Goal: Information Seeking & Learning: Learn about a topic

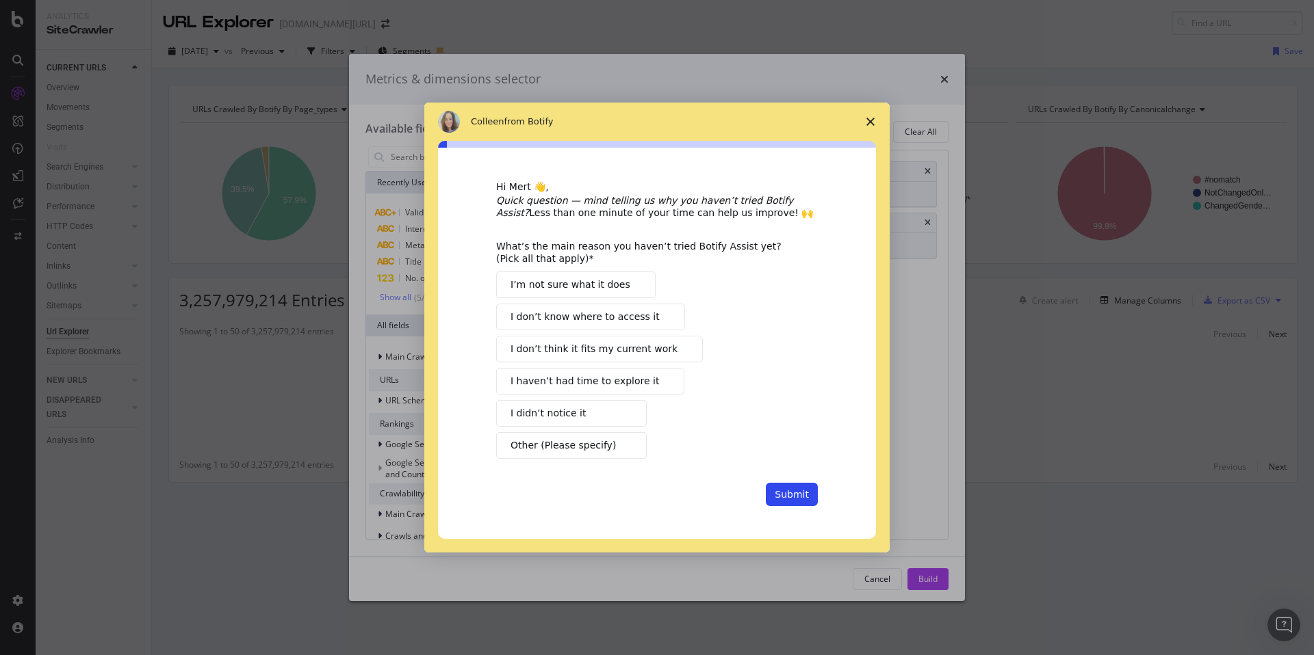
click at [868, 120] on polygon "Close survey" at bounding box center [870, 122] width 8 height 8
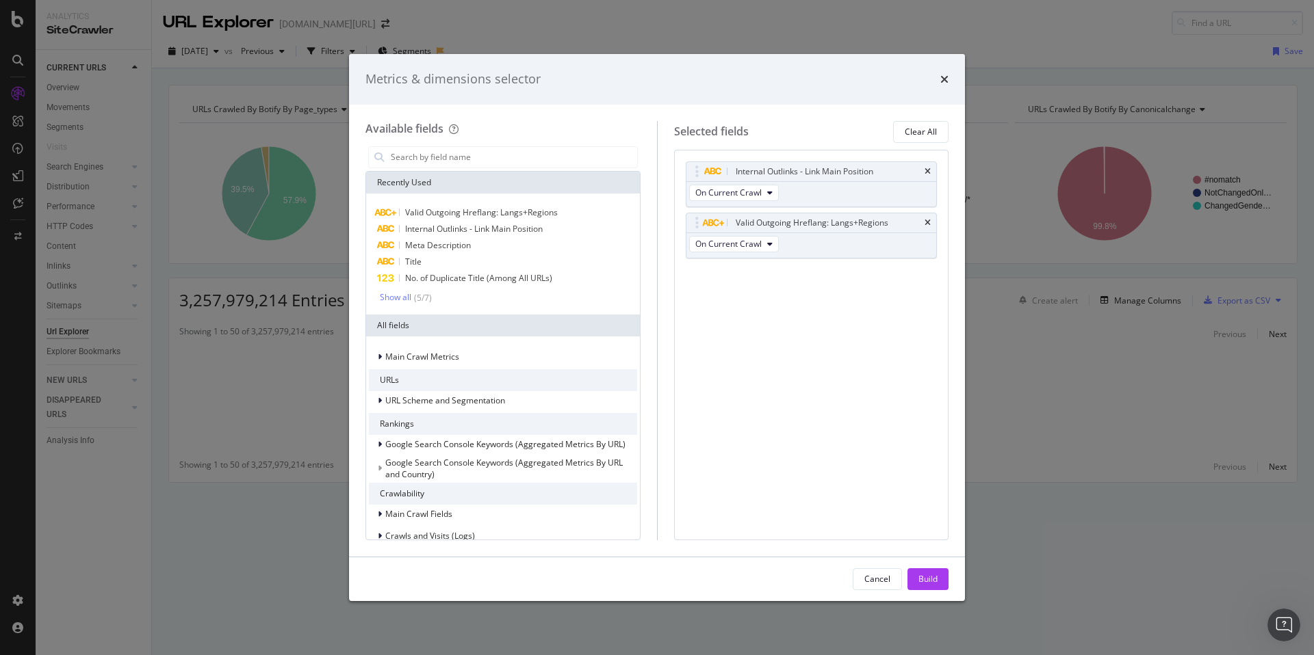
click at [951, 86] on div "Metrics & dimensions selector" at bounding box center [657, 79] width 616 height 51
click at [949, 84] on div "Metrics & dimensions selector" at bounding box center [657, 79] width 616 height 51
click at [946, 79] on icon "times" at bounding box center [944, 79] width 8 height 11
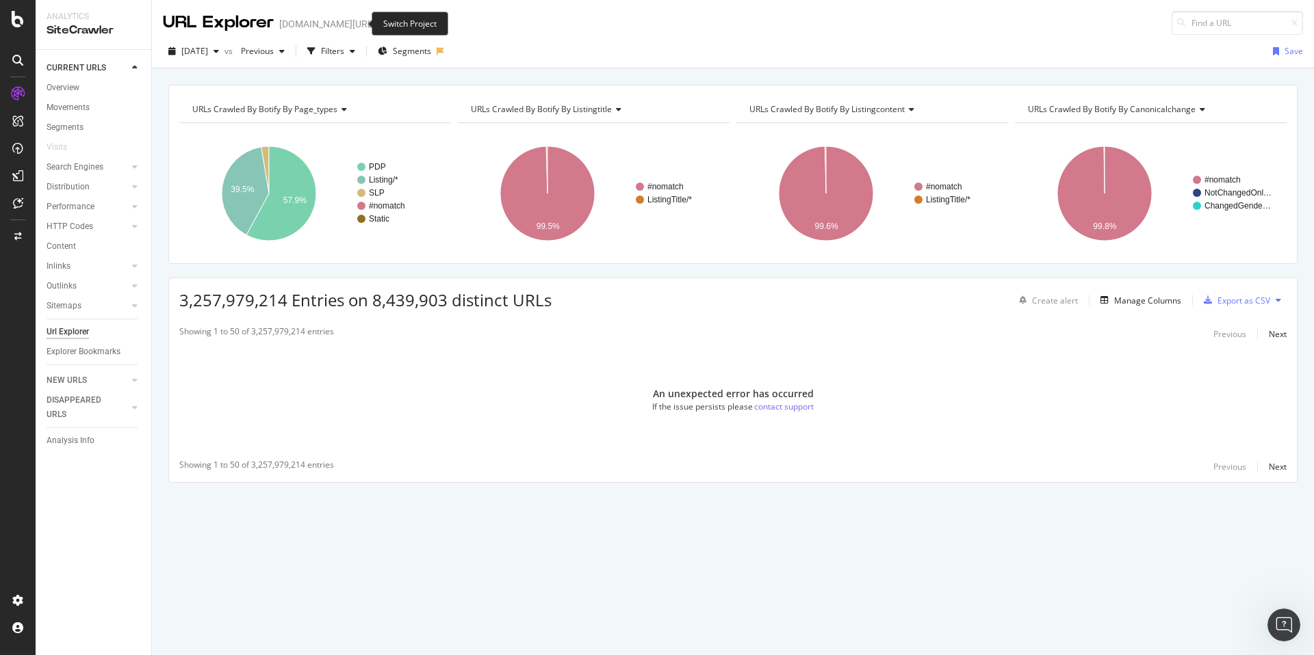
drag, startPoint x: 370, startPoint y: 28, endPoint x: 351, endPoint y: 26, distance: 19.3
click at [369, 28] on div "URL Explorer [DOMAIN_NAME][URL]" at bounding box center [283, 23] width 240 height 24
click at [376, 25] on span at bounding box center [385, 24] width 19 height 10
click at [381, 24] on icon "arrow-right-arrow-left" at bounding box center [385, 24] width 8 height 10
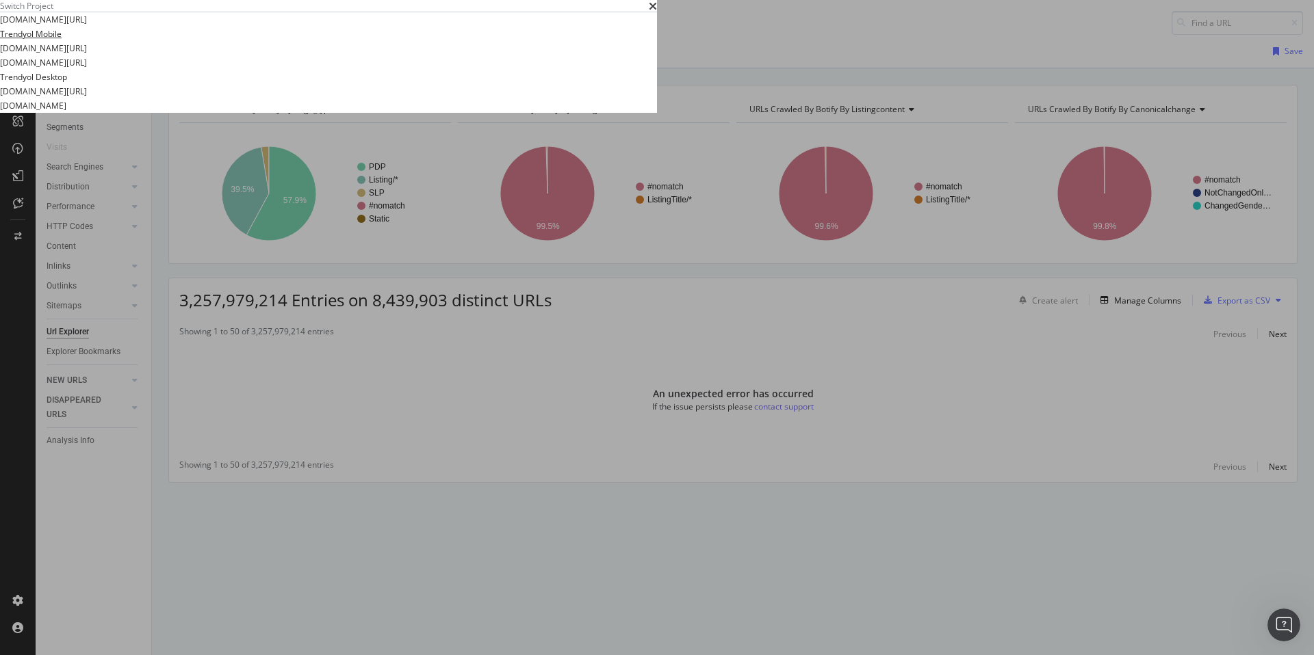
click at [62, 41] on link "Trendyol Mobile" at bounding box center [31, 34] width 62 height 14
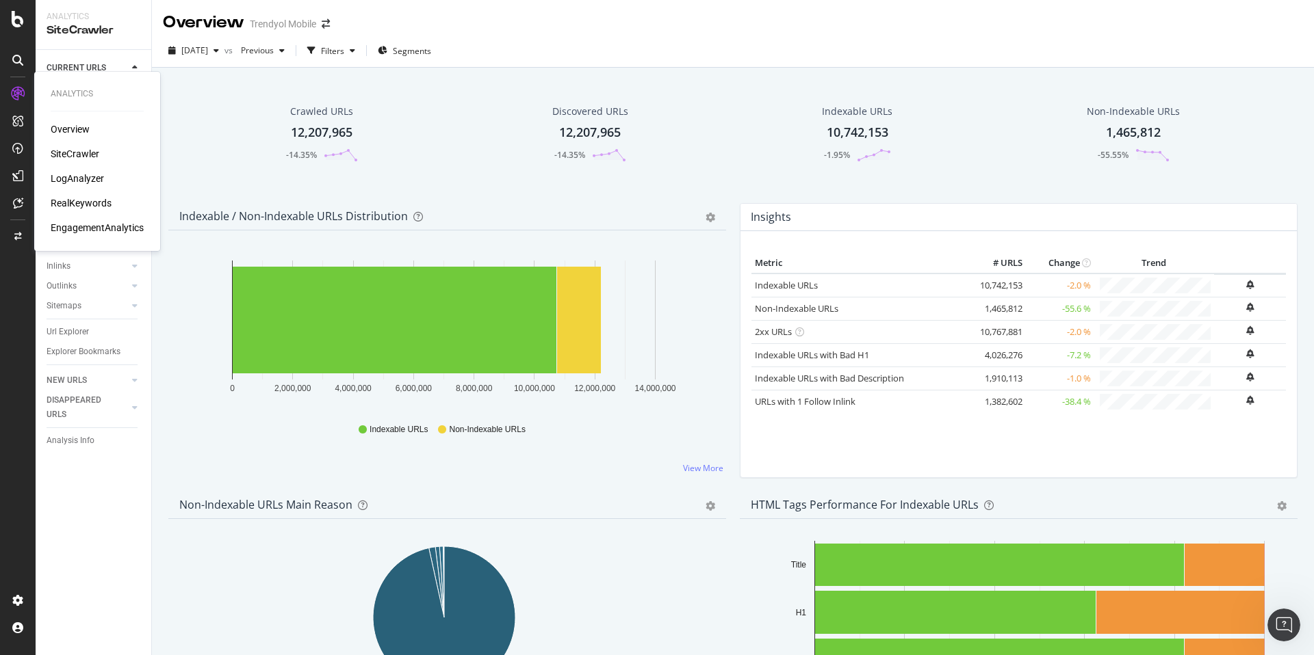
click at [95, 196] on div "RealKeywords" at bounding box center [81, 203] width 61 height 14
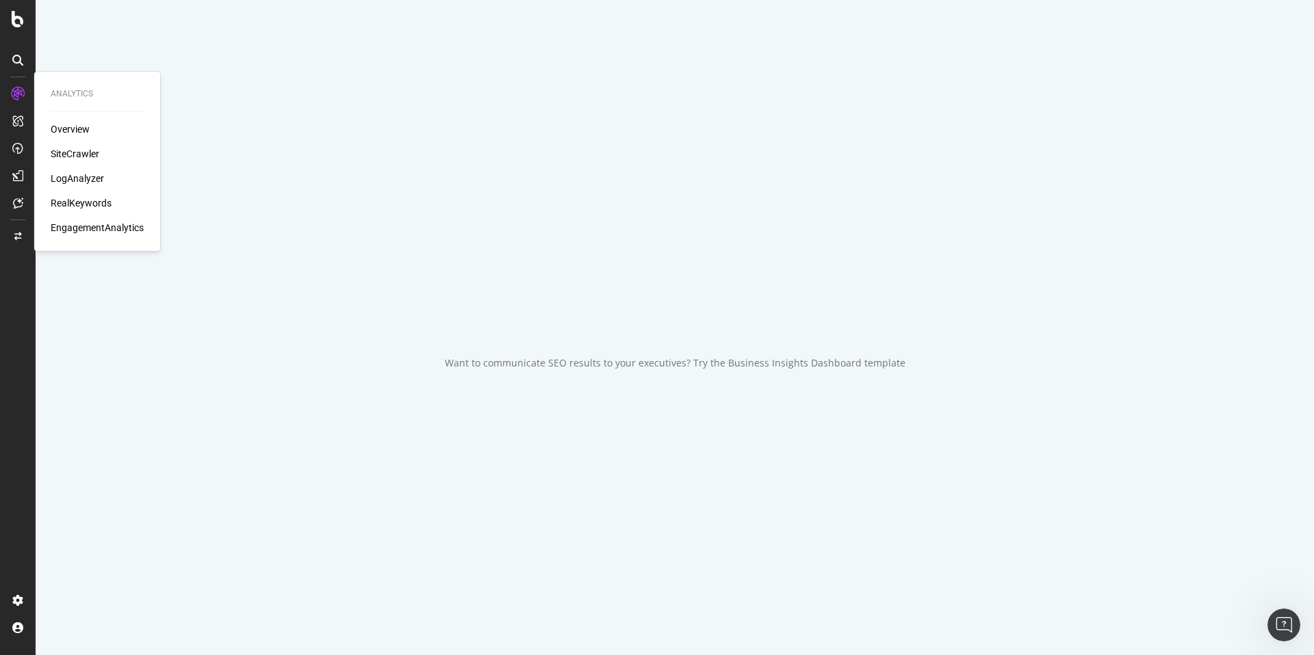
click at [96, 203] on div "RealKeywords" at bounding box center [81, 203] width 61 height 14
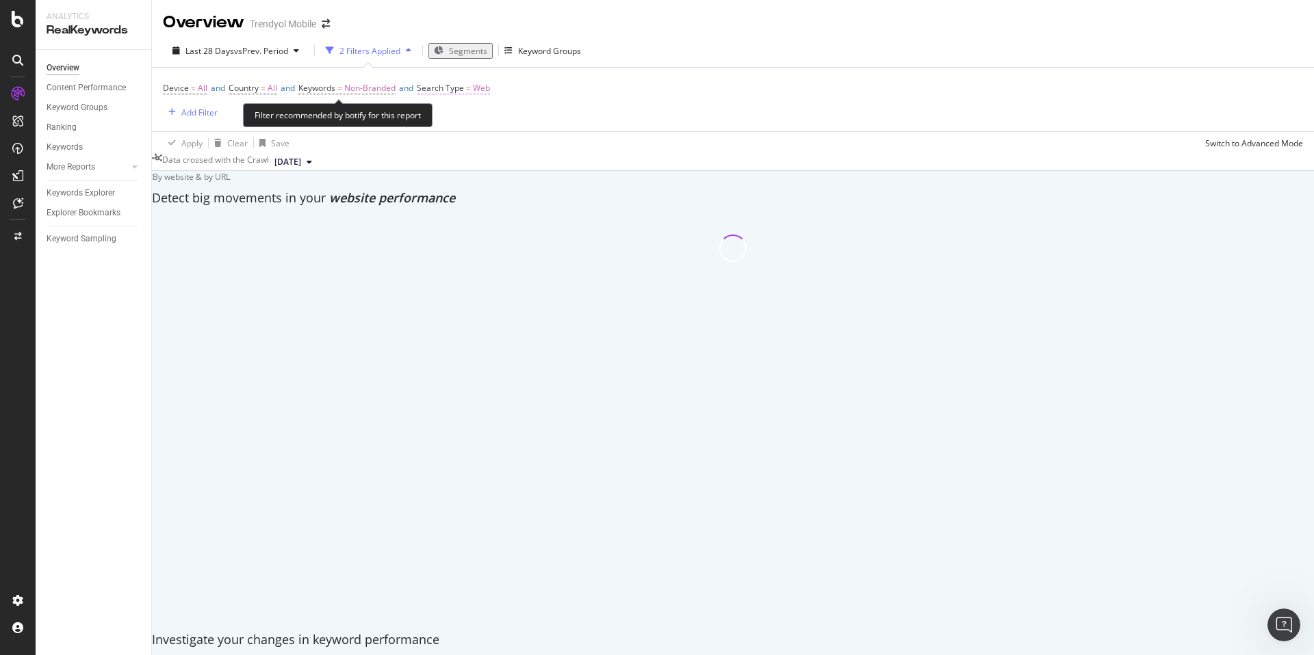
click at [464, 88] on span "Search Type" at bounding box center [440, 88] width 47 height 12
click at [471, 118] on icon at bounding box center [470, 120] width 10 height 8
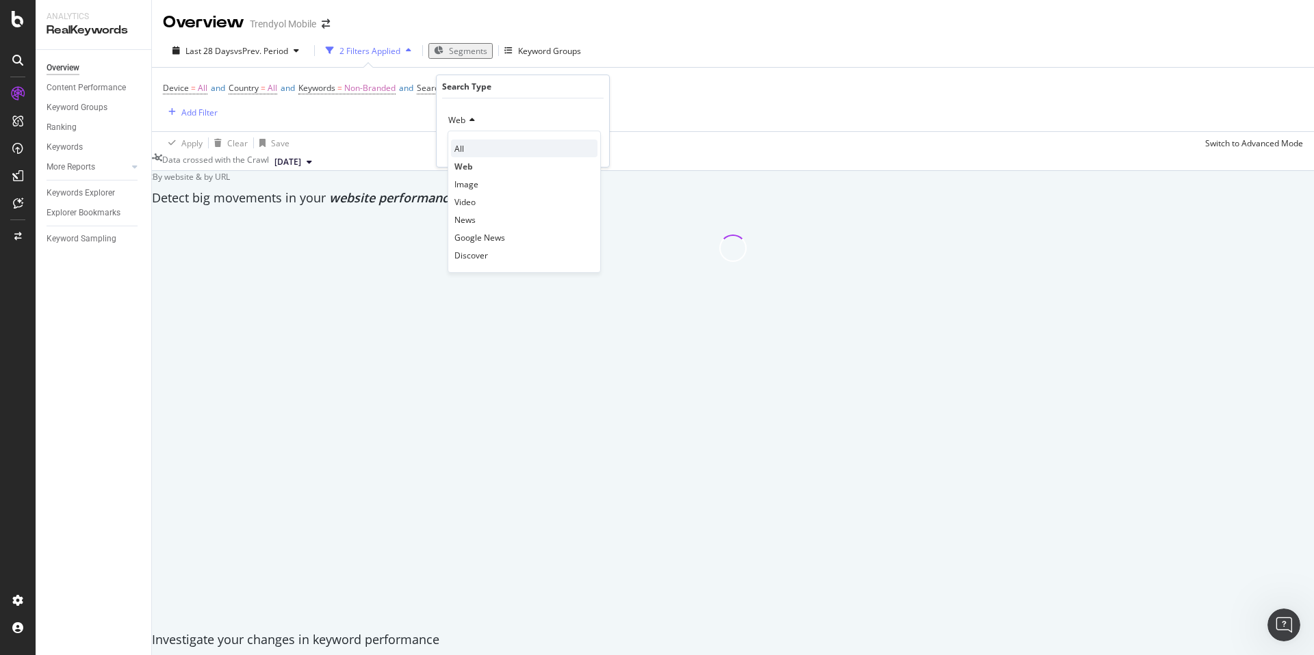
click at [471, 154] on div "All" at bounding box center [524, 149] width 146 height 18
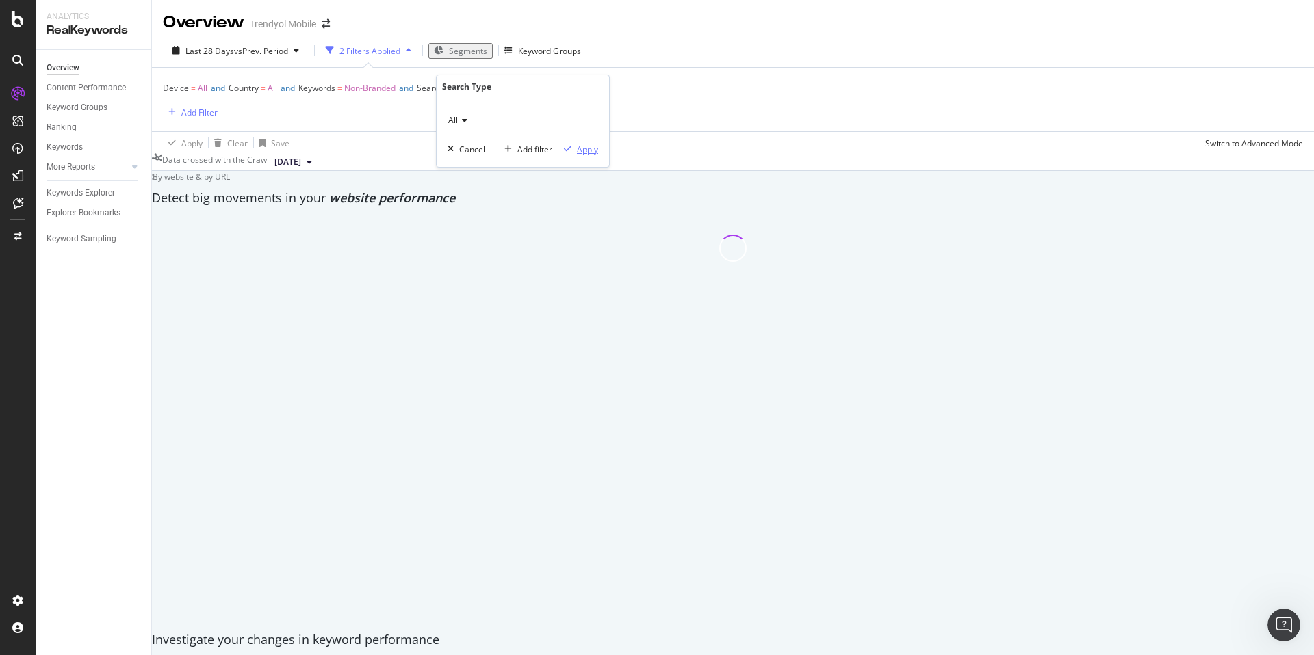
click at [596, 150] on div "Apply" at bounding box center [587, 150] width 21 height 12
click at [373, 88] on span "Non-Branded" at bounding box center [369, 88] width 51 height 19
click at [345, 113] on div "Non-Branded" at bounding box center [360, 120] width 73 height 21
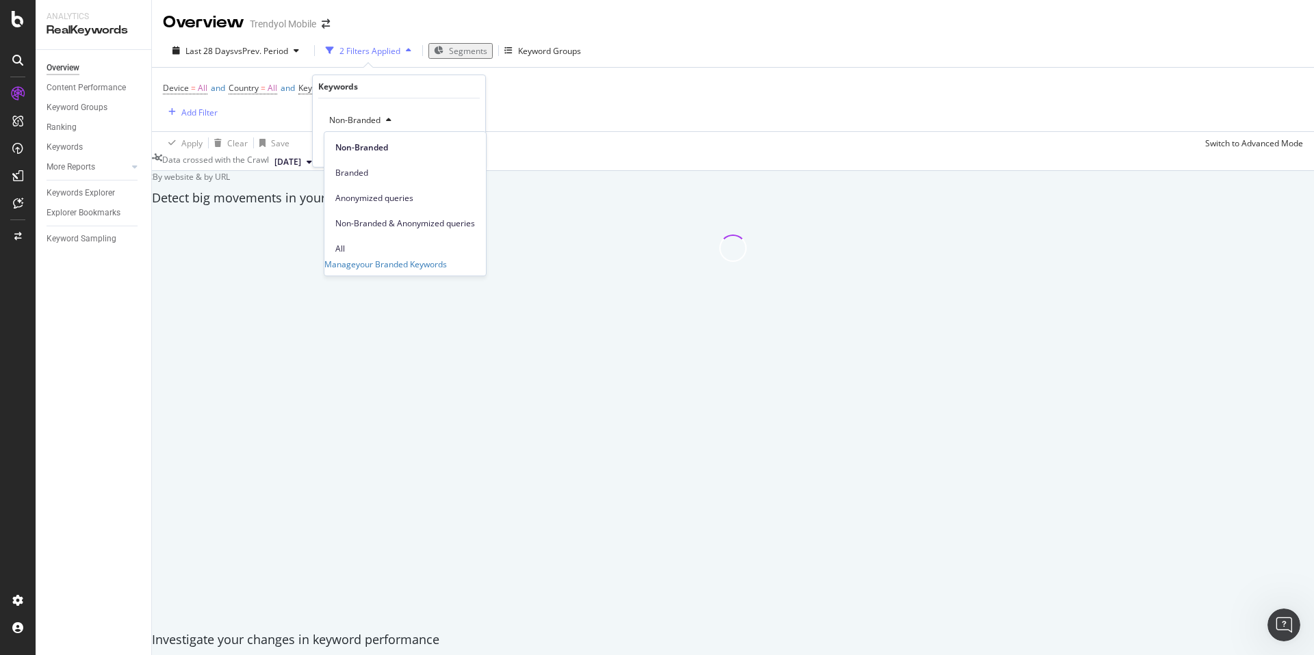
click at [377, 243] on span "All" at bounding box center [405, 249] width 140 height 12
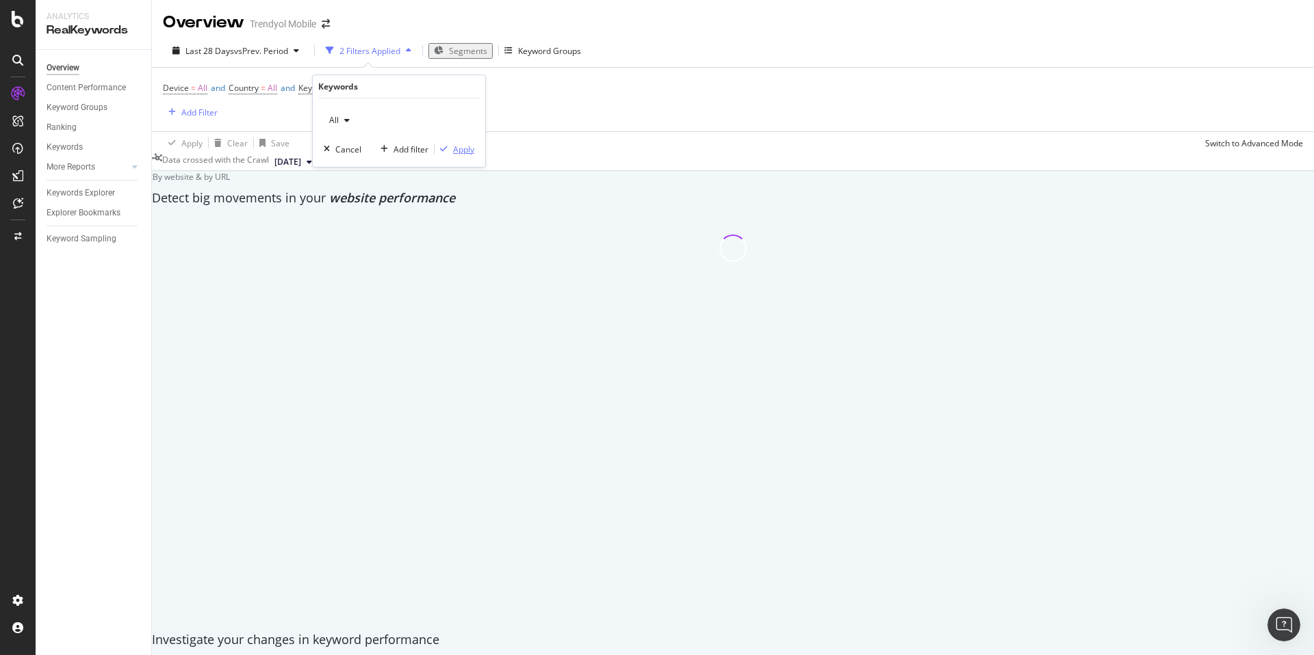
click at [461, 148] on div "Apply" at bounding box center [463, 150] width 21 height 12
click at [194, 109] on div "Add Filter" at bounding box center [199, 113] width 36 height 12
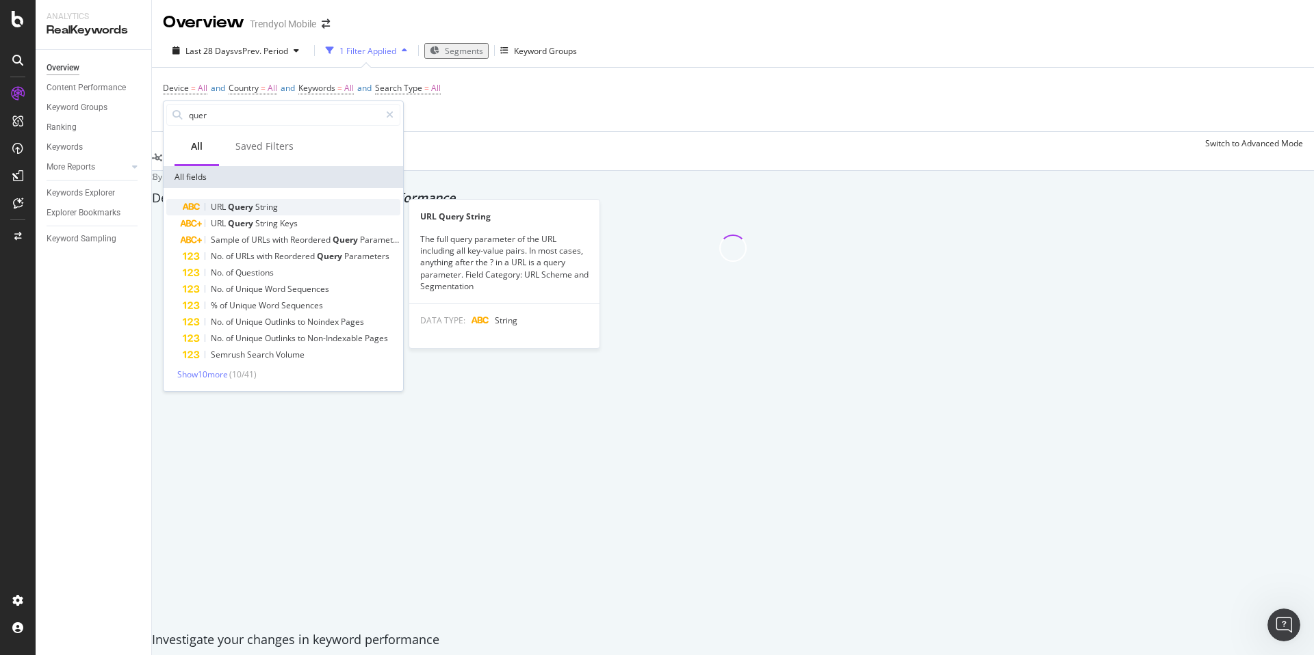
type input "quer"
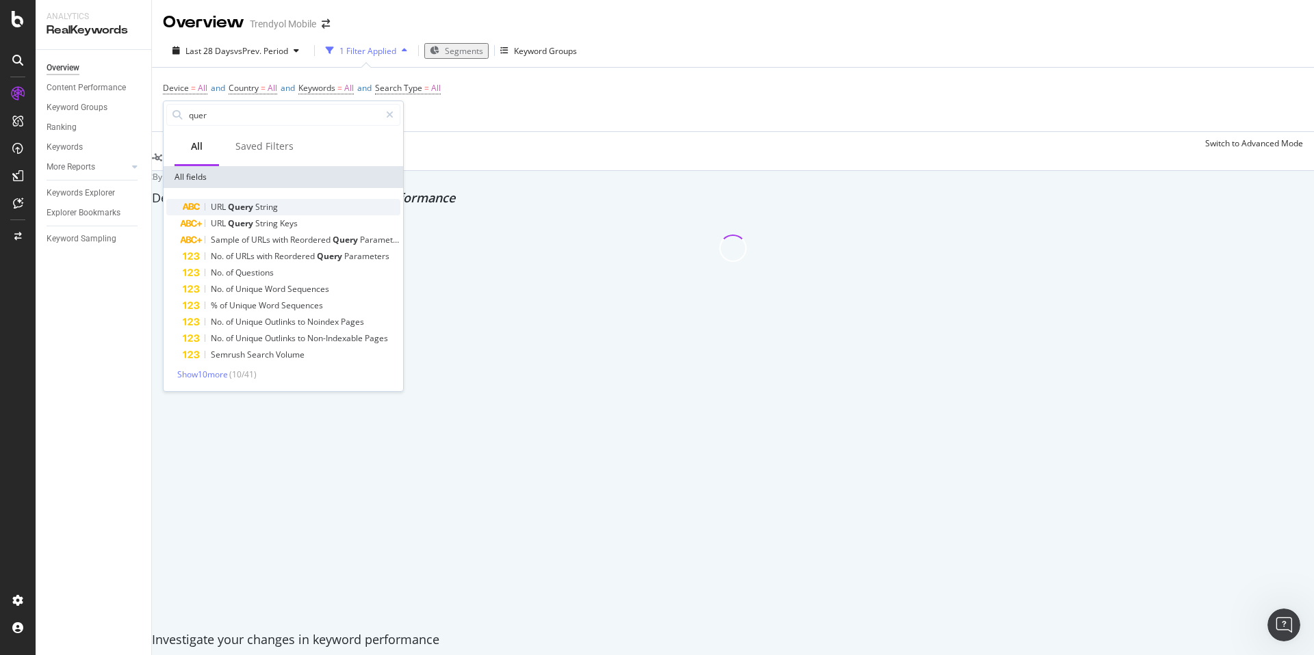
click at [296, 204] on div "URL Query String" at bounding box center [292, 207] width 218 height 16
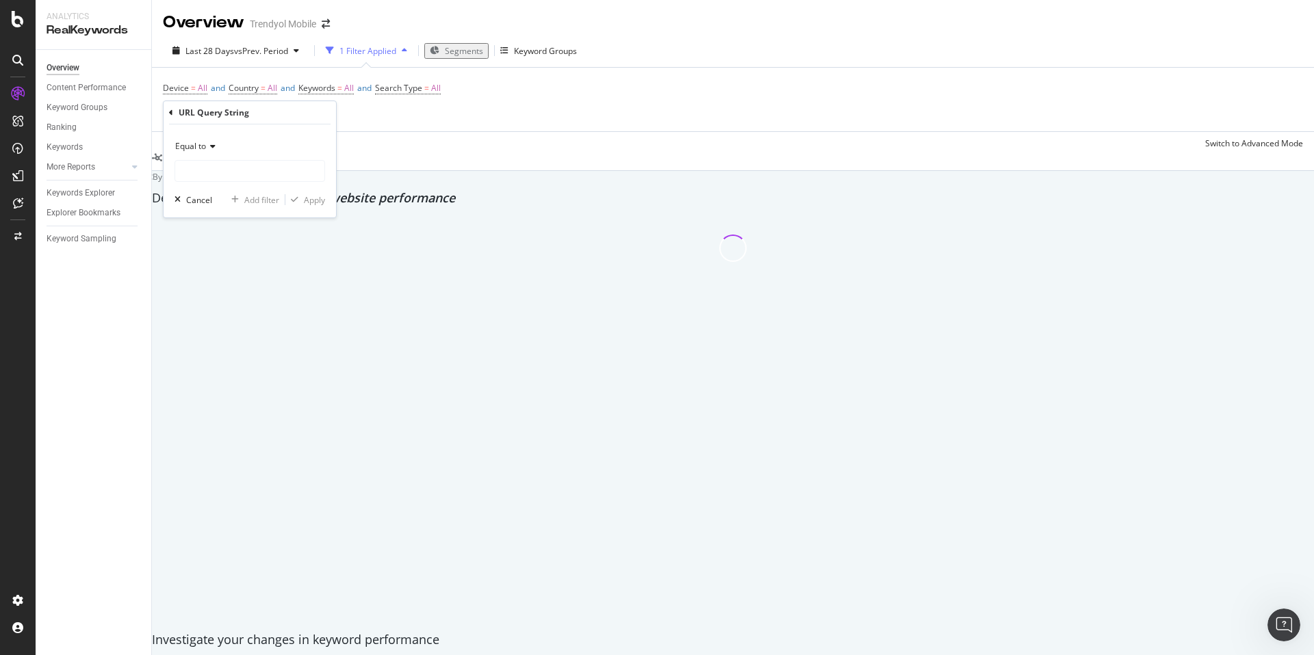
click at [200, 146] on span "Equal to" at bounding box center [190, 146] width 31 height 12
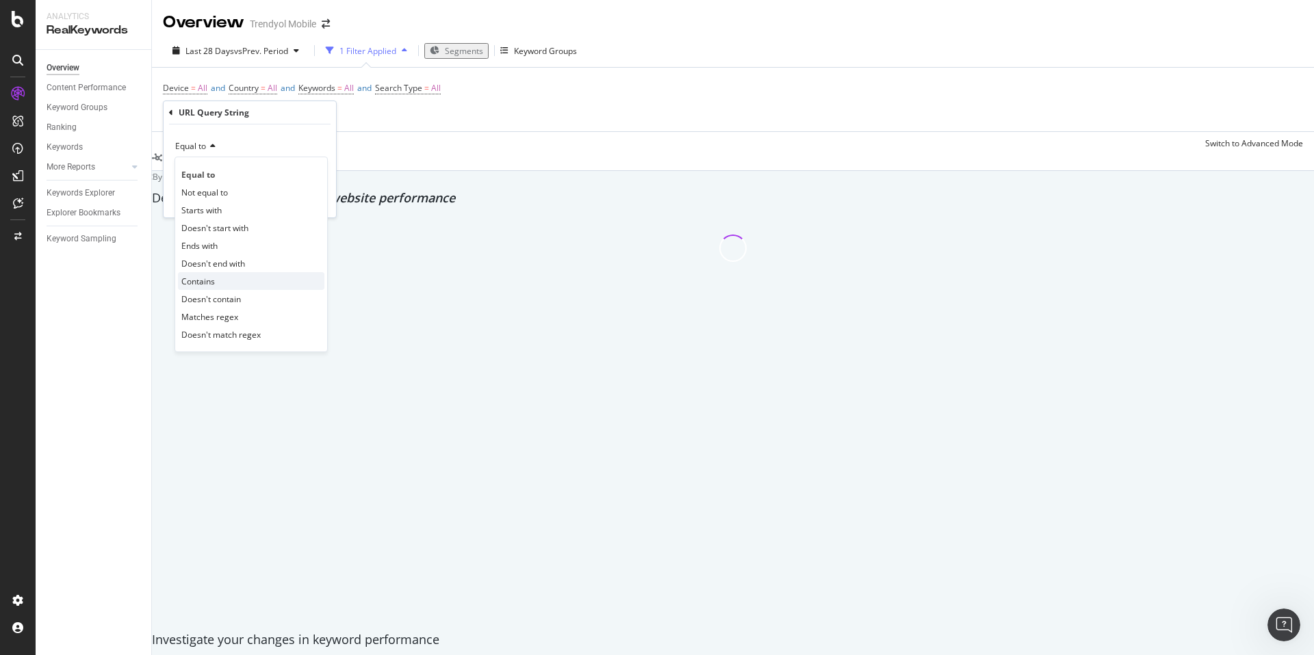
click at [226, 276] on div "Contains" at bounding box center [251, 281] width 146 height 18
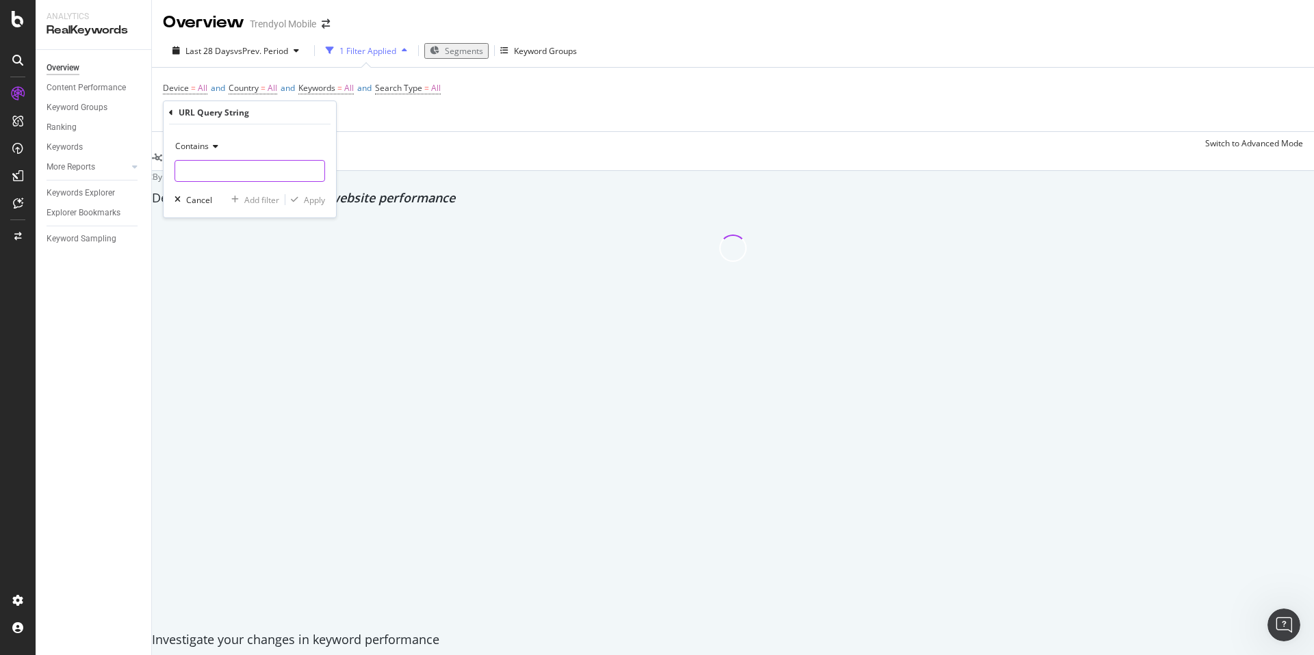
click at [238, 170] on input "text" at bounding box center [249, 171] width 149 height 22
type input "yorum"
click at [320, 205] on div "Apply" at bounding box center [314, 200] width 21 height 12
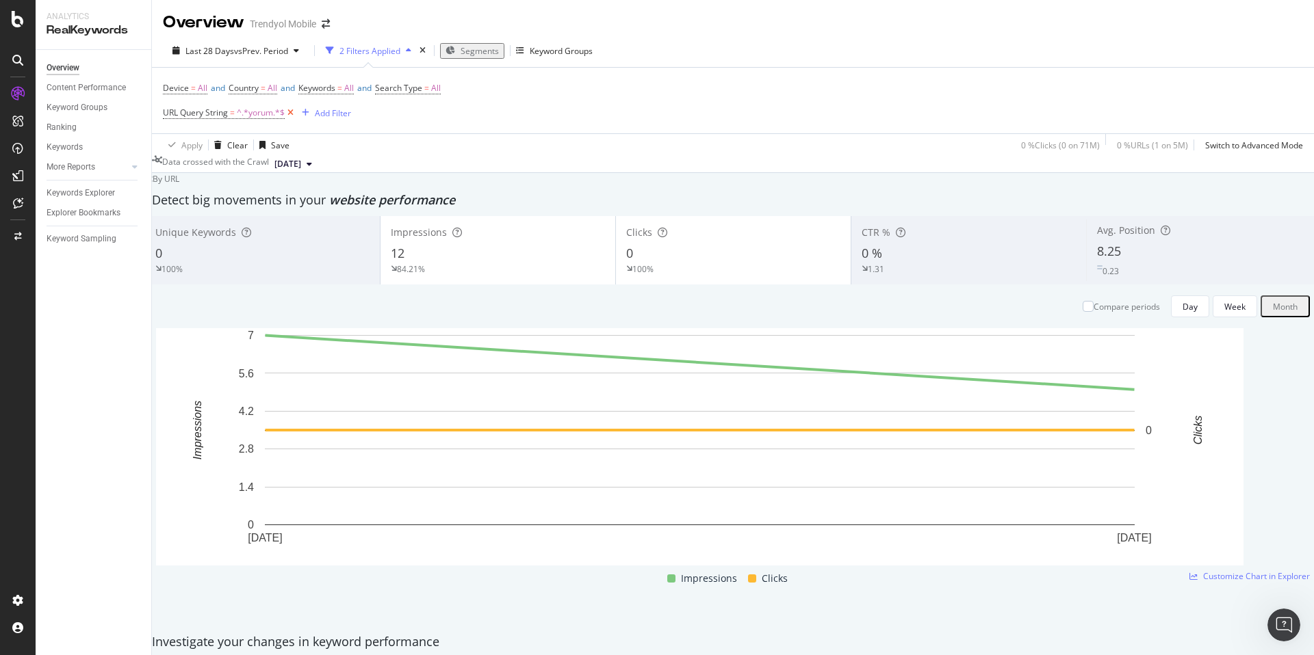
click at [289, 112] on icon at bounding box center [291, 113] width 12 height 14
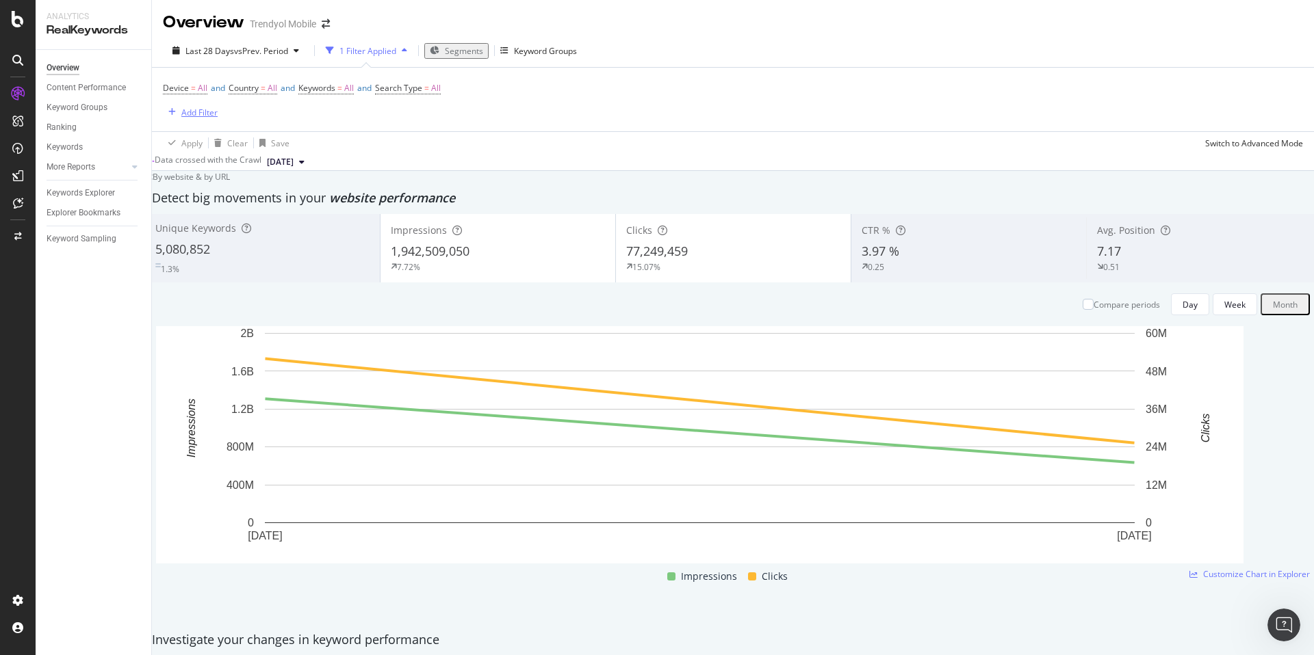
click at [204, 109] on div "Add Filter" at bounding box center [199, 113] width 36 height 12
click at [603, 148] on div "Apply Clear Save Switch to Advanced Mode" at bounding box center [733, 142] width 1162 height 23
click at [104, 196] on div "Keywords Explorer" at bounding box center [81, 193] width 68 height 14
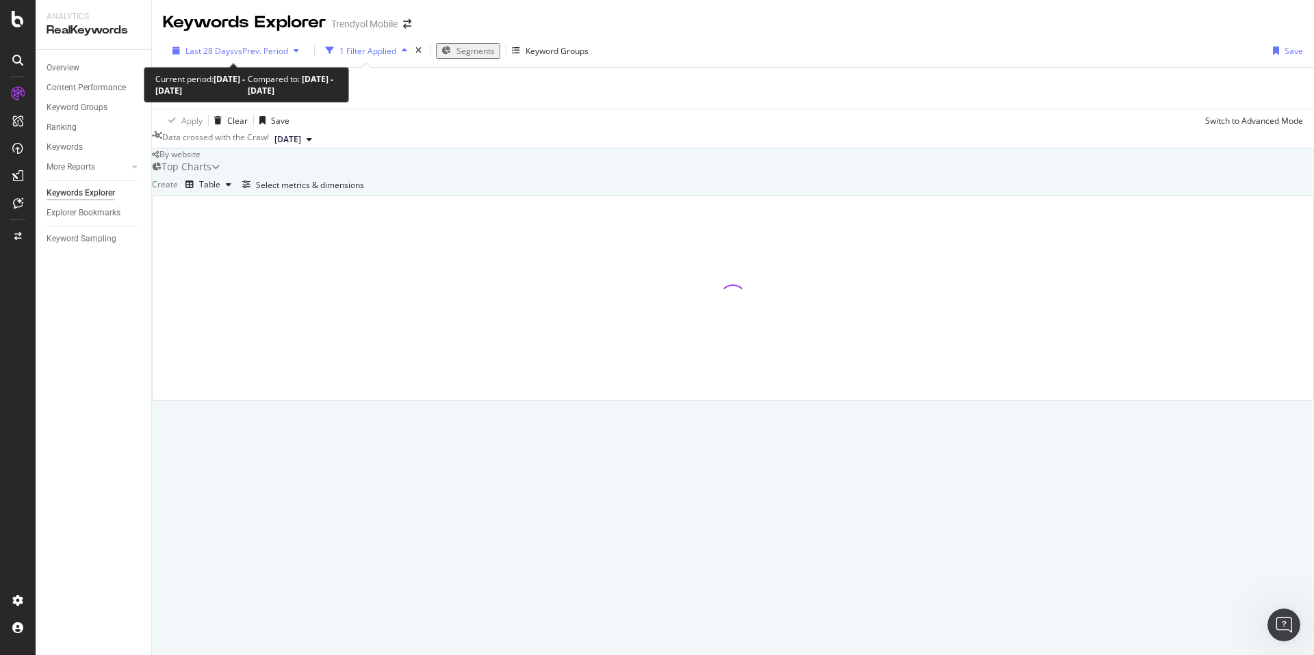
click at [268, 47] on span "vs Prev. Period" at bounding box center [261, 51] width 54 height 12
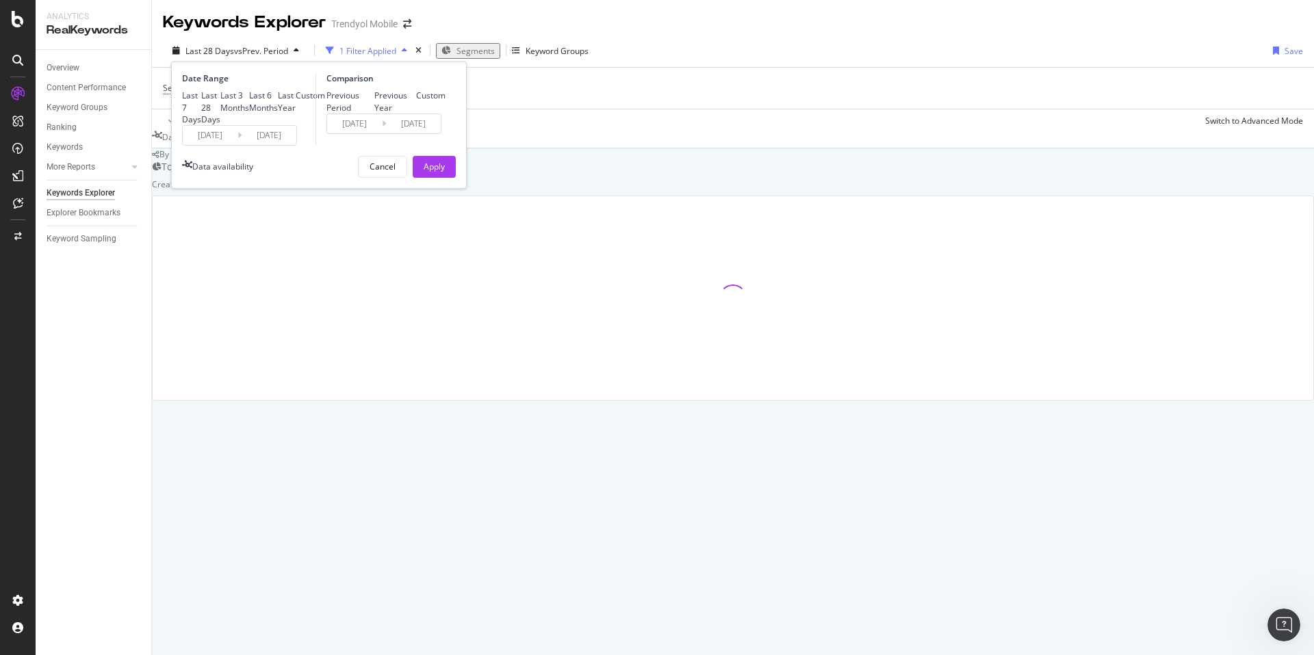
click at [786, 160] on div "By website" at bounding box center [733, 154] width 1162 height 12
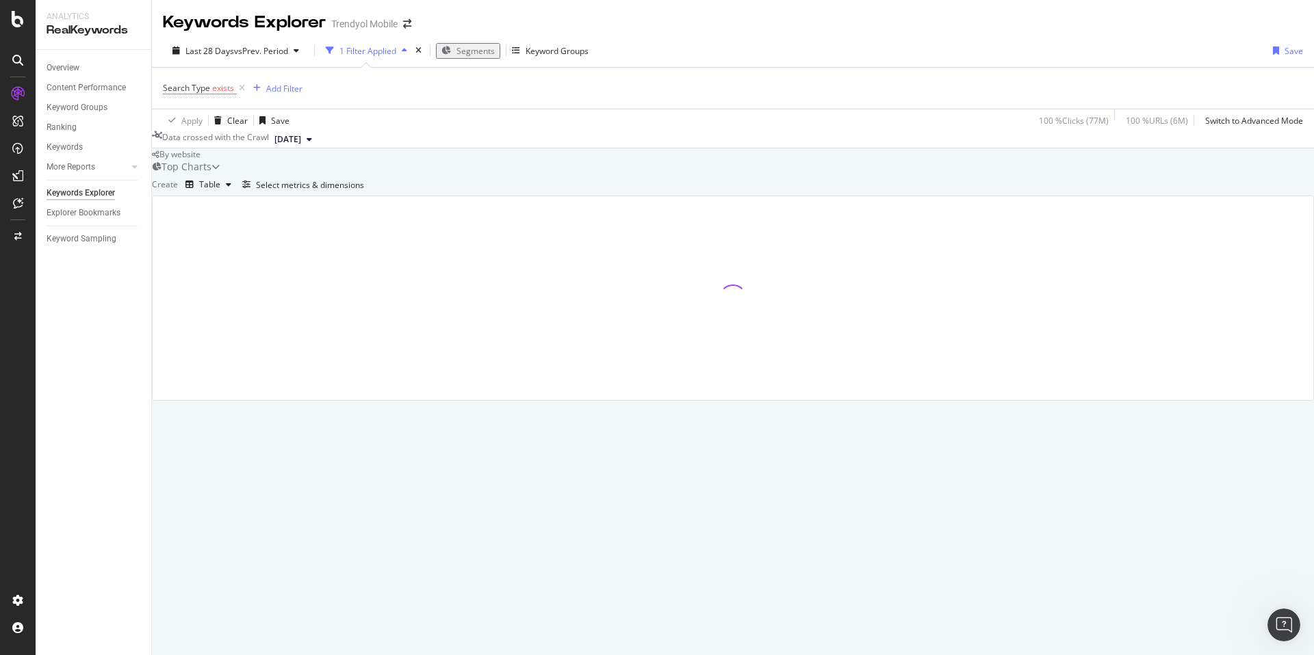
click at [599, 160] on div "By website" at bounding box center [733, 154] width 1162 height 12
click at [211, 174] on div "Top Charts" at bounding box center [186, 167] width 50 height 14
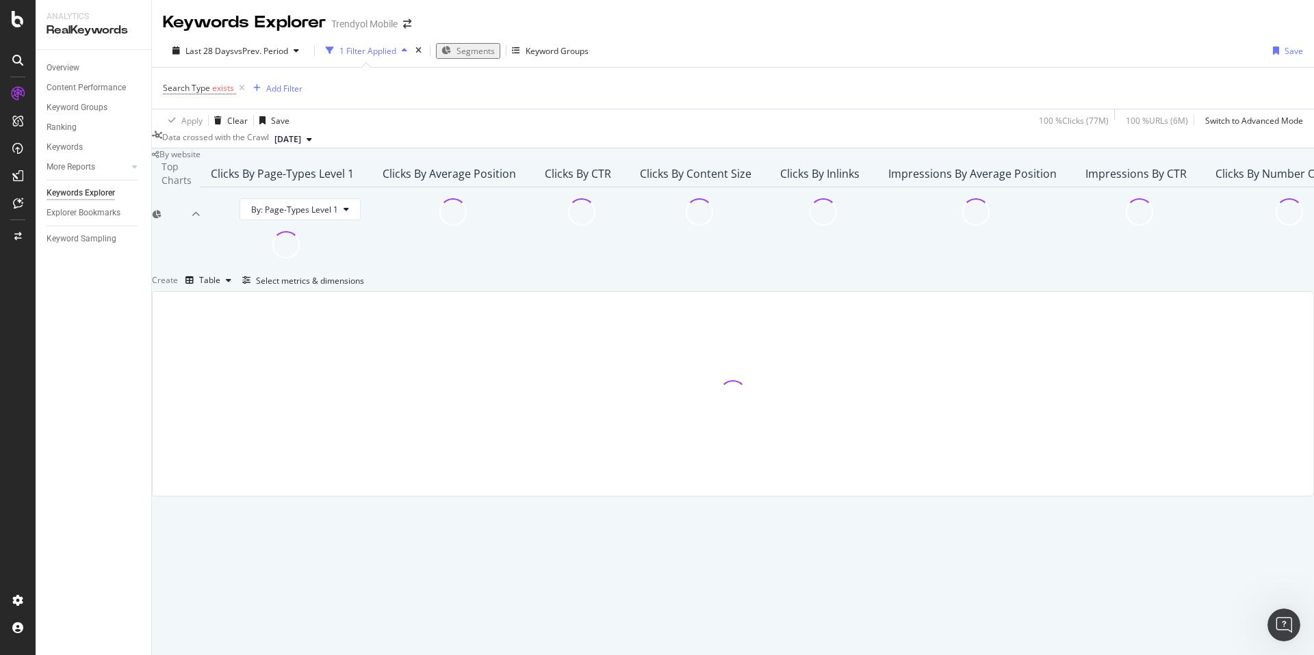
scroll to position [26, 0]
click at [241, 81] on icon at bounding box center [242, 88] width 12 height 14
click at [192, 82] on div "Add Filter" at bounding box center [199, 88] width 36 height 12
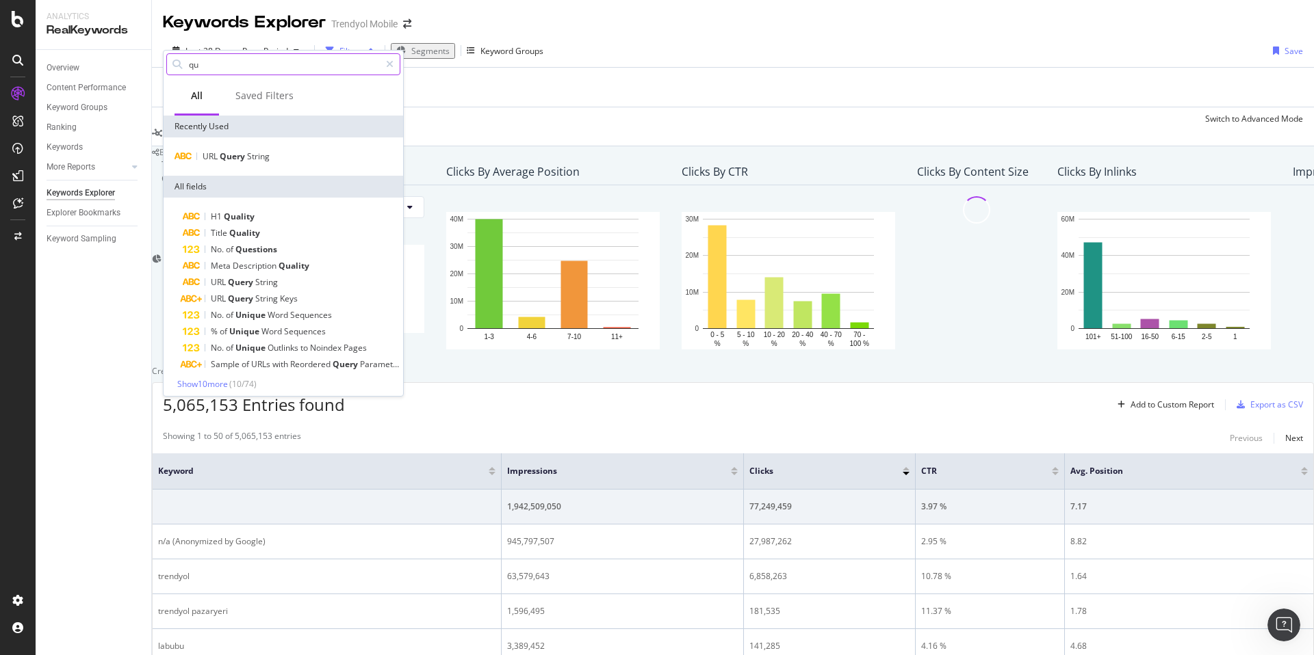
type input "q"
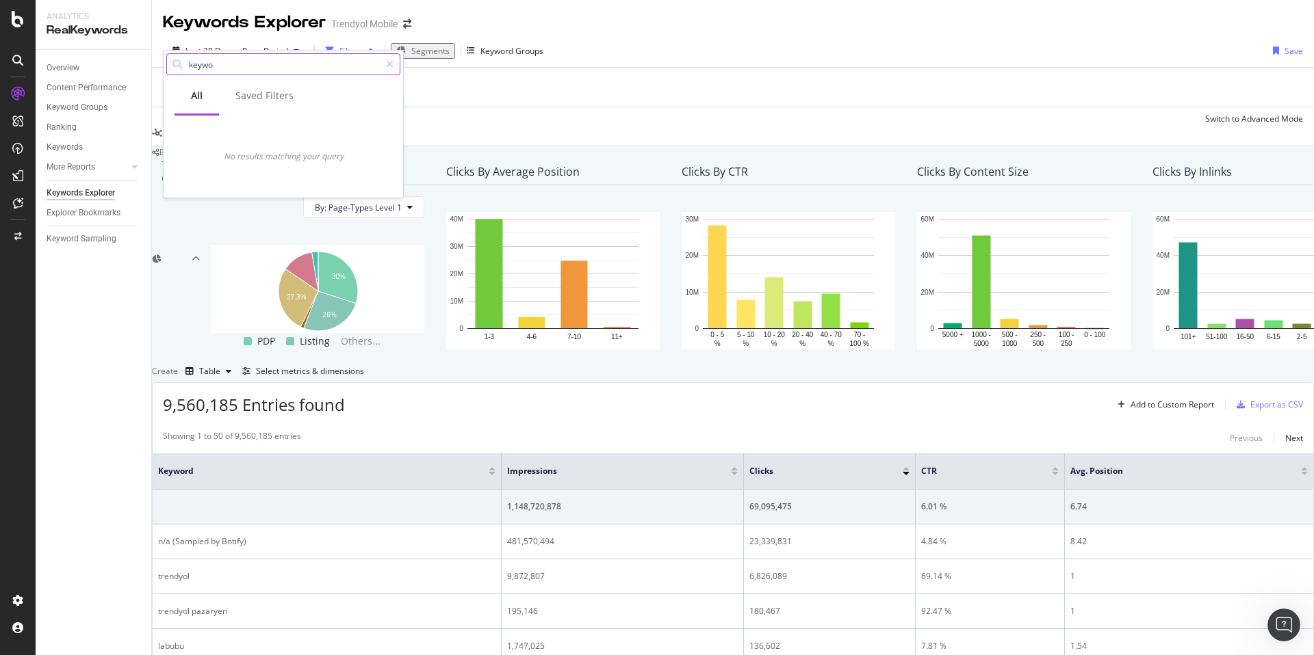
type input "keywor"
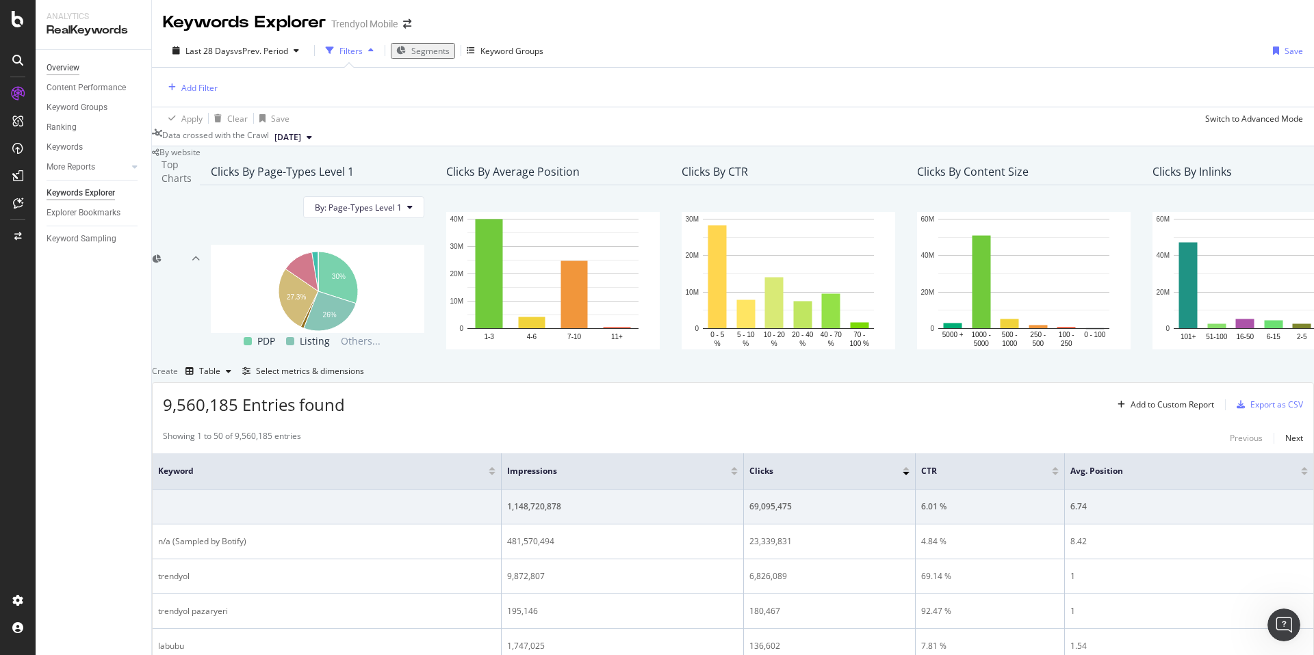
click at [58, 75] on div "Overview" at bounding box center [63, 68] width 33 height 14
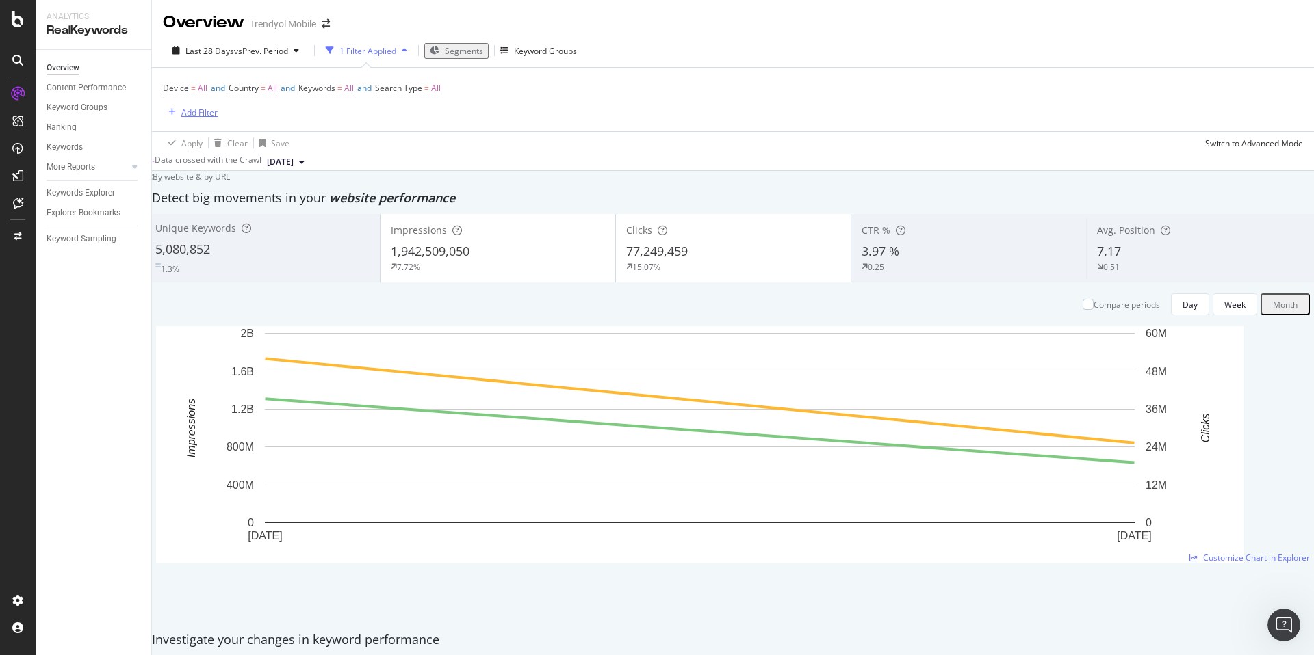
click at [198, 119] on div "Add Filter" at bounding box center [190, 112] width 55 height 15
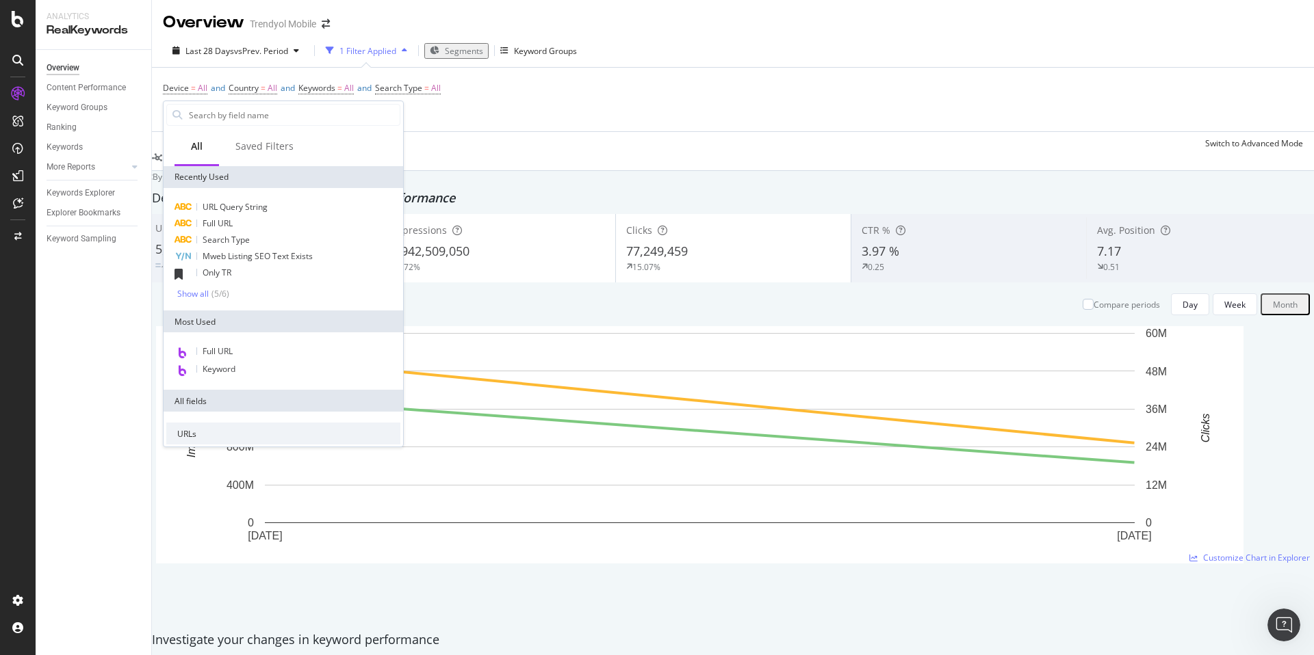
type input "j"
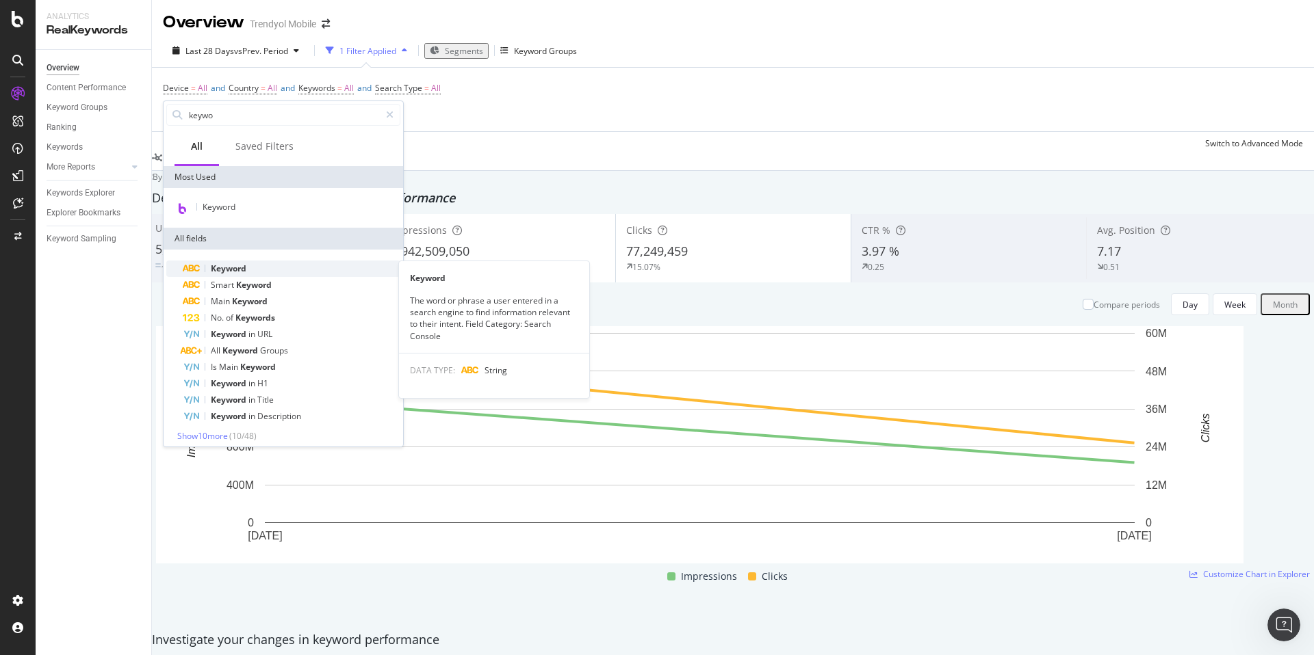
type input "keywo"
click at [258, 270] on div "Keyword" at bounding box center [292, 269] width 218 height 16
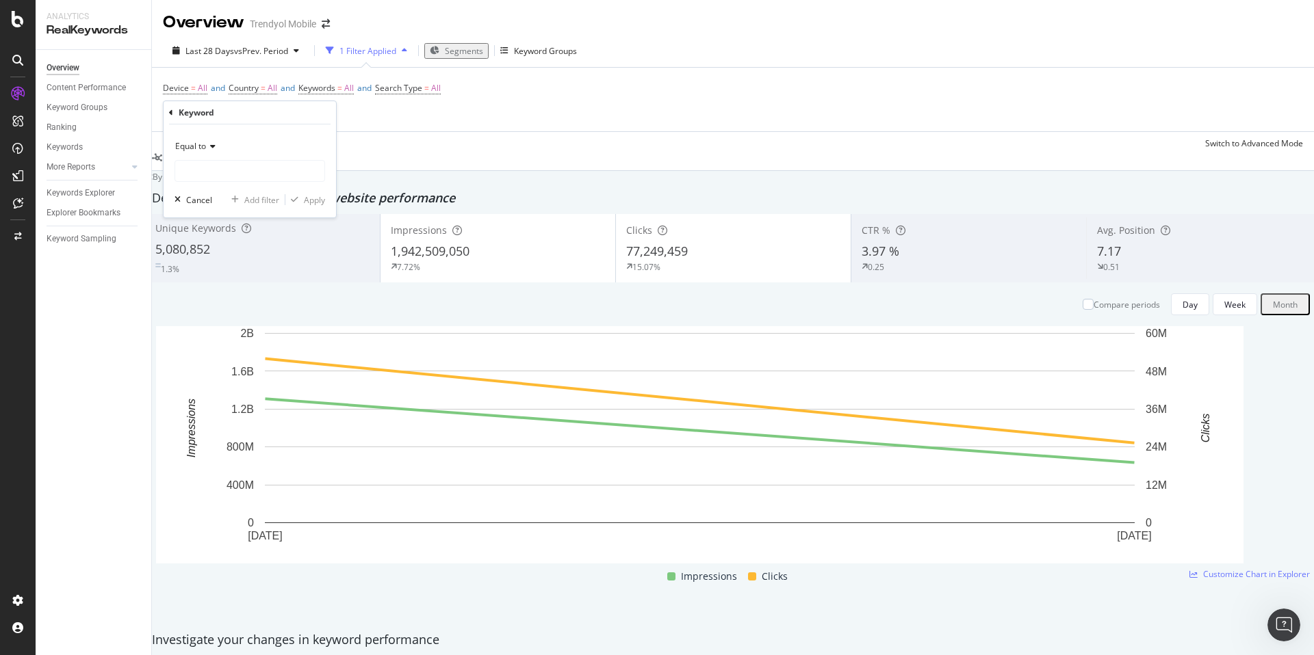
click at [208, 146] on icon at bounding box center [211, 146] width 10 height 8
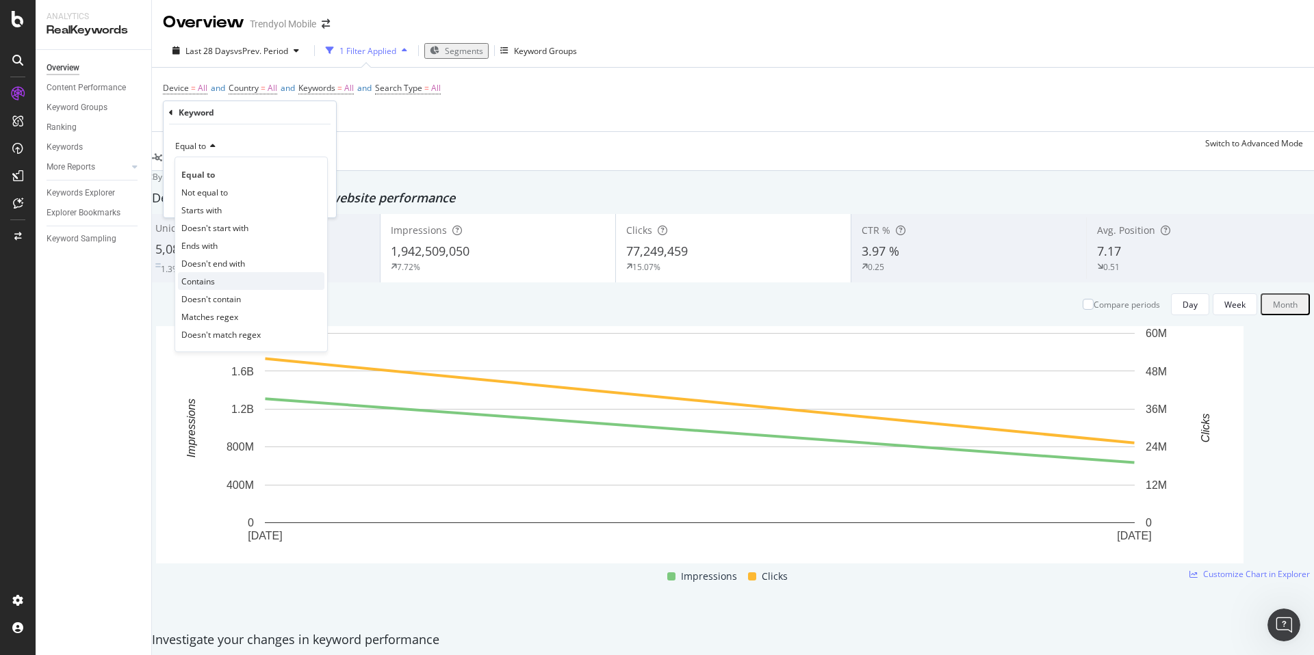
click at [231, 277] on div "Contains" at bounding box center [251, 281] width 146 height 18
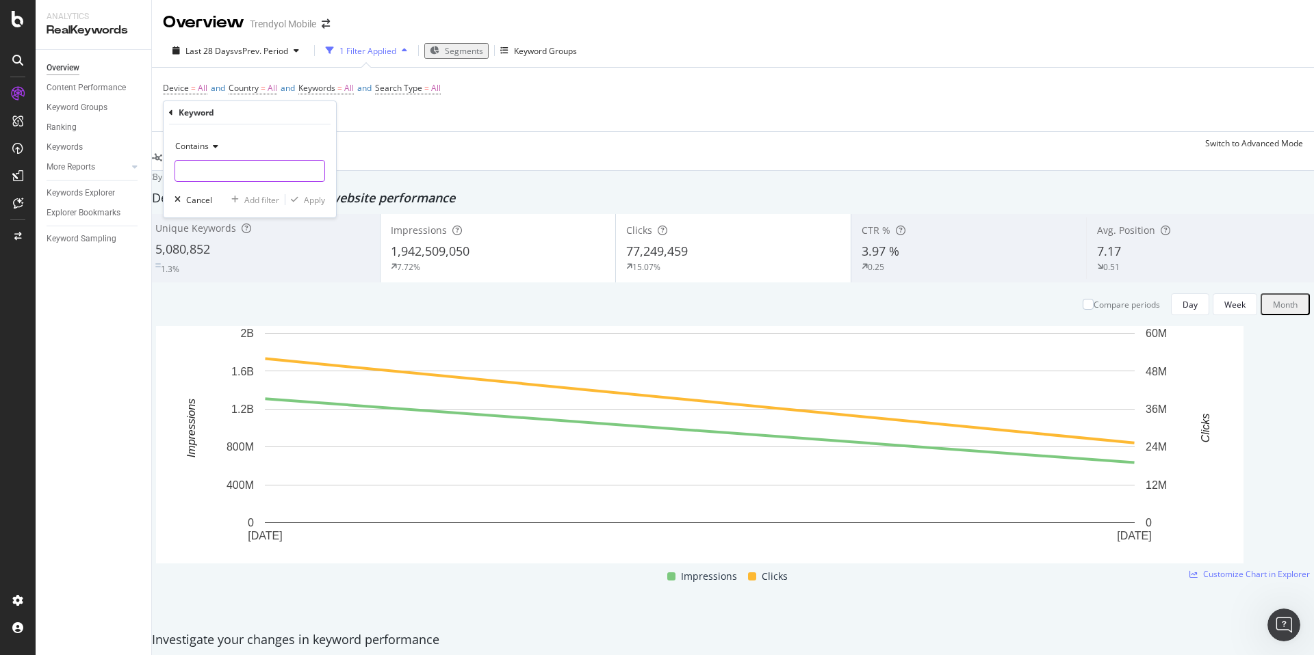
click at [226, 174] on input "text" at bounding box center [249, 171] width 149 height 22
type input "yorum"
drag, startPoint x: 318, startPoint y: 202, endPoint x: 468, endPoint y: 163, distance: 154.8
click at [318, 201] on div "Apply" at bounding box center [314, 200] width 21 height 12
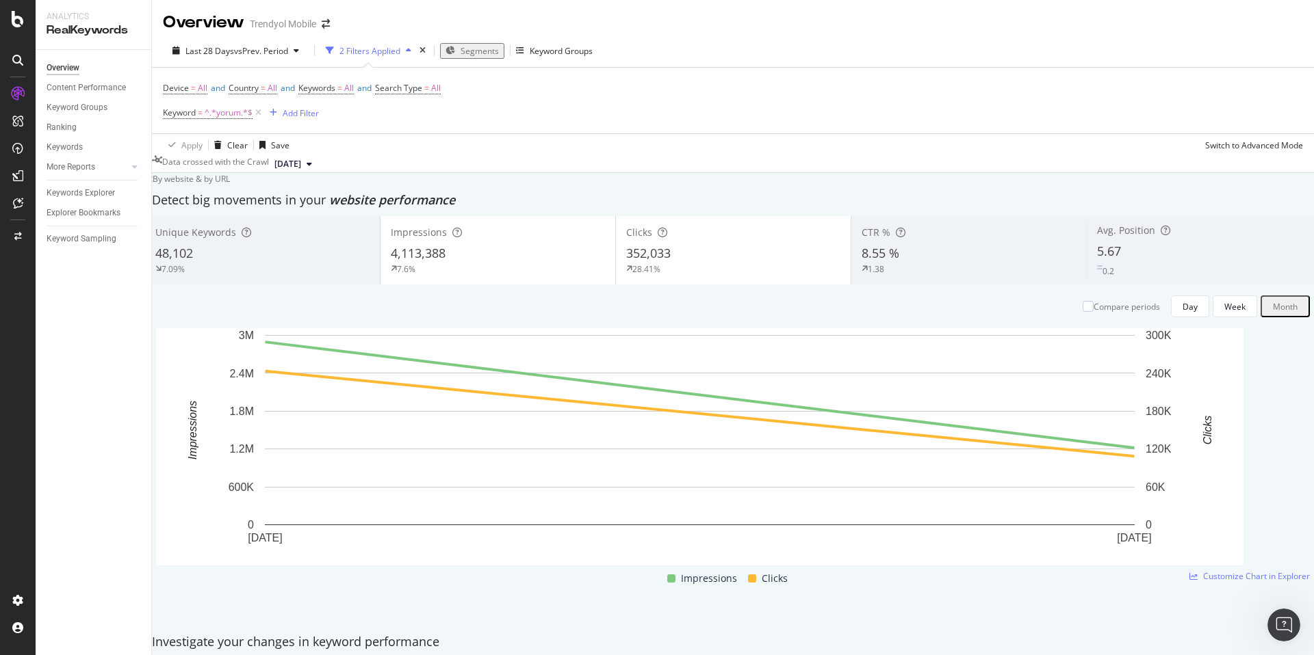
click at [230, 185] on div "By website & by URL" at bounding box center [187, 179] width 85 height 12
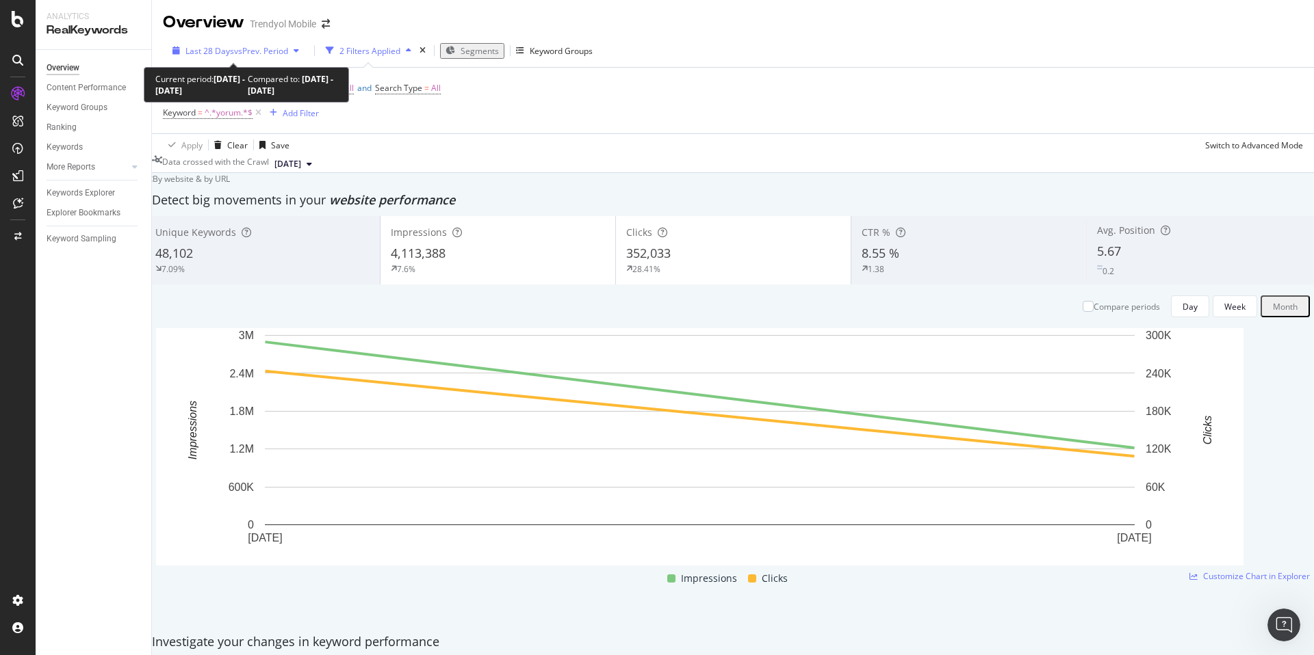
click at [224, 45] on div "Last 28 Days vs Prev. Period" at bounding box center [236, 51] width 138 height 12
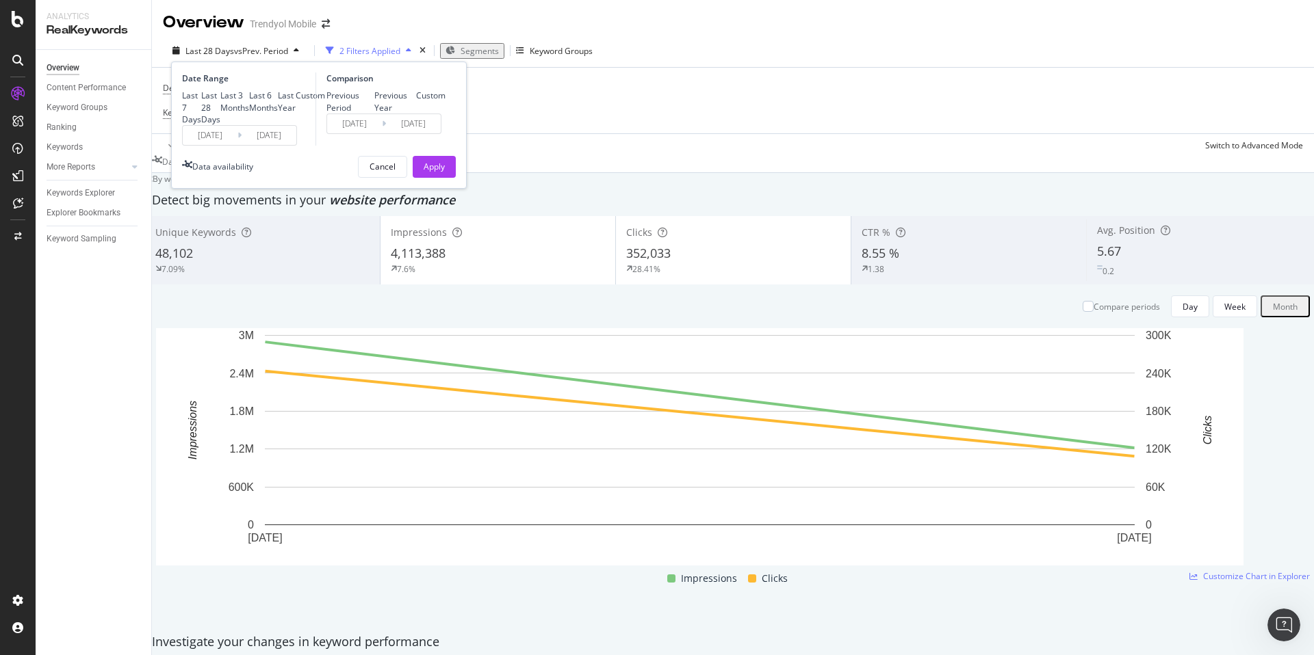
click at [249, 113] on div "Last 6 Months" at bounding box center [263, 101] width 29 height 23
type input "[DATE]"
click at [278, 113] on div "Last Year" at bounding box center [287, 101] width 18 height 23
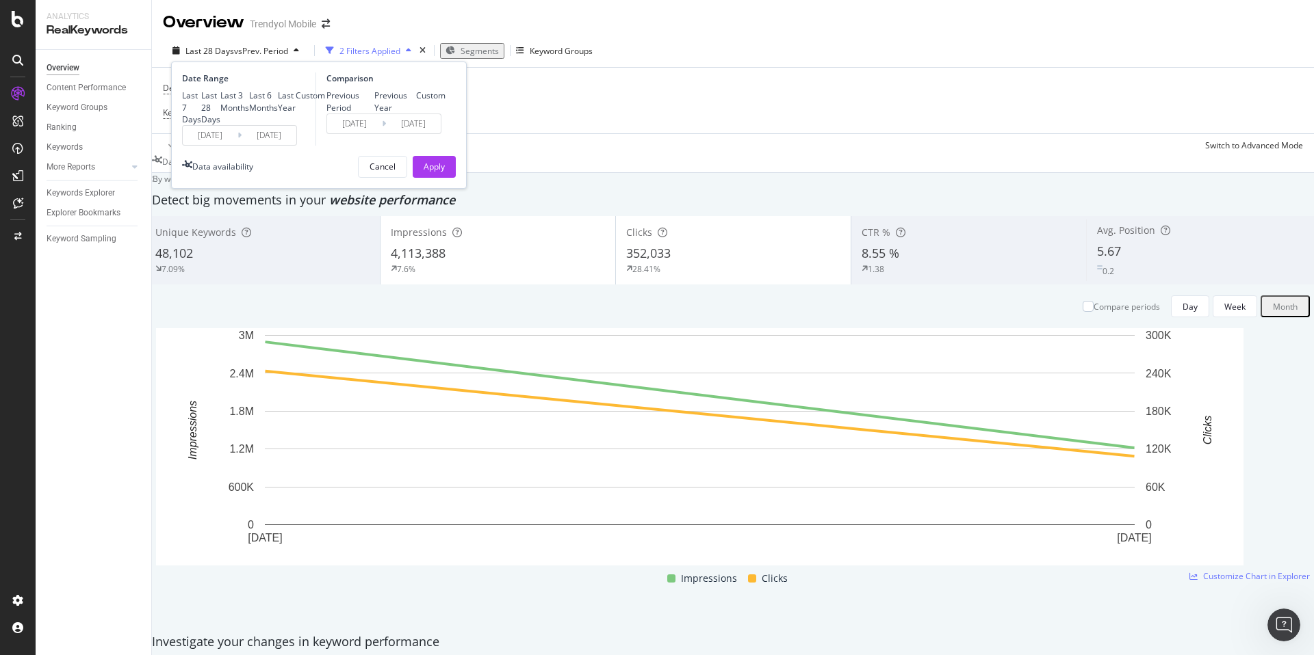
type input "[DATE]"
click at [432, 177] on div "Apply" at bounding box center [433, 167] width 21 height 21
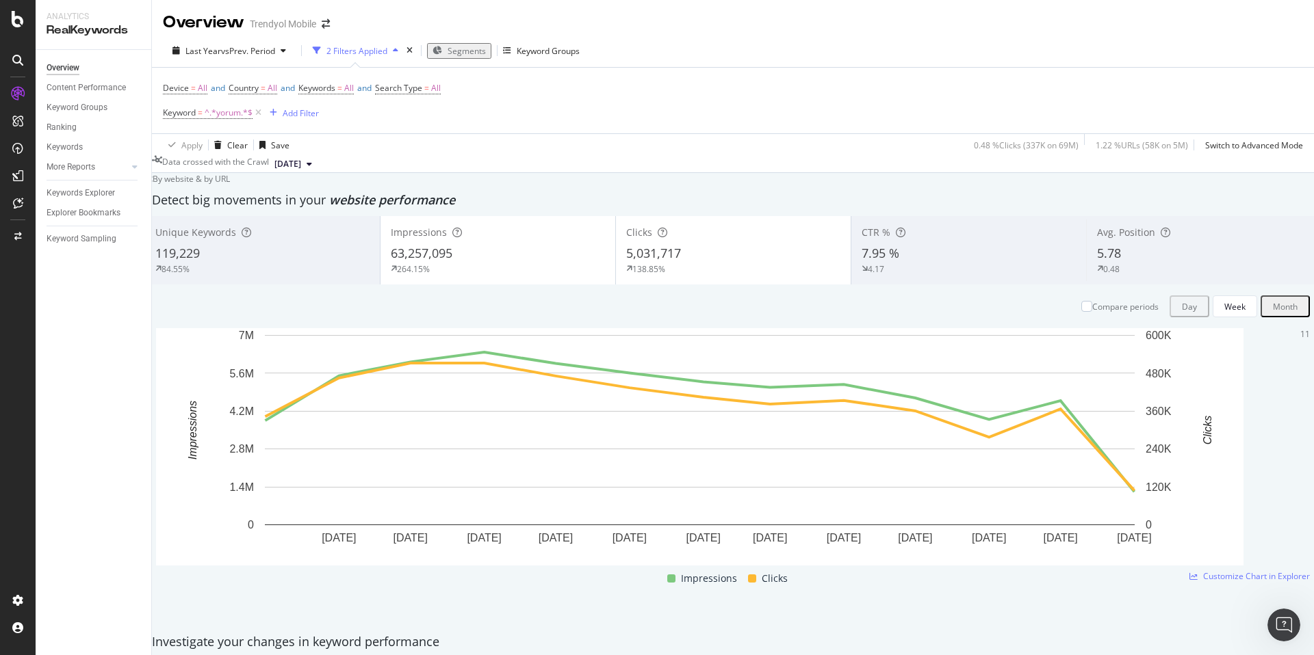
click at [1266, 311] on button "Month" at bounding box center [1284, 307] width 49 height 22
click at [335, 82] on span "Keywords" at bounding box center [316, 88] width 37 height 12
click at [341, 127] on div "All" at bounding box center [339, 120] width 31 height 21
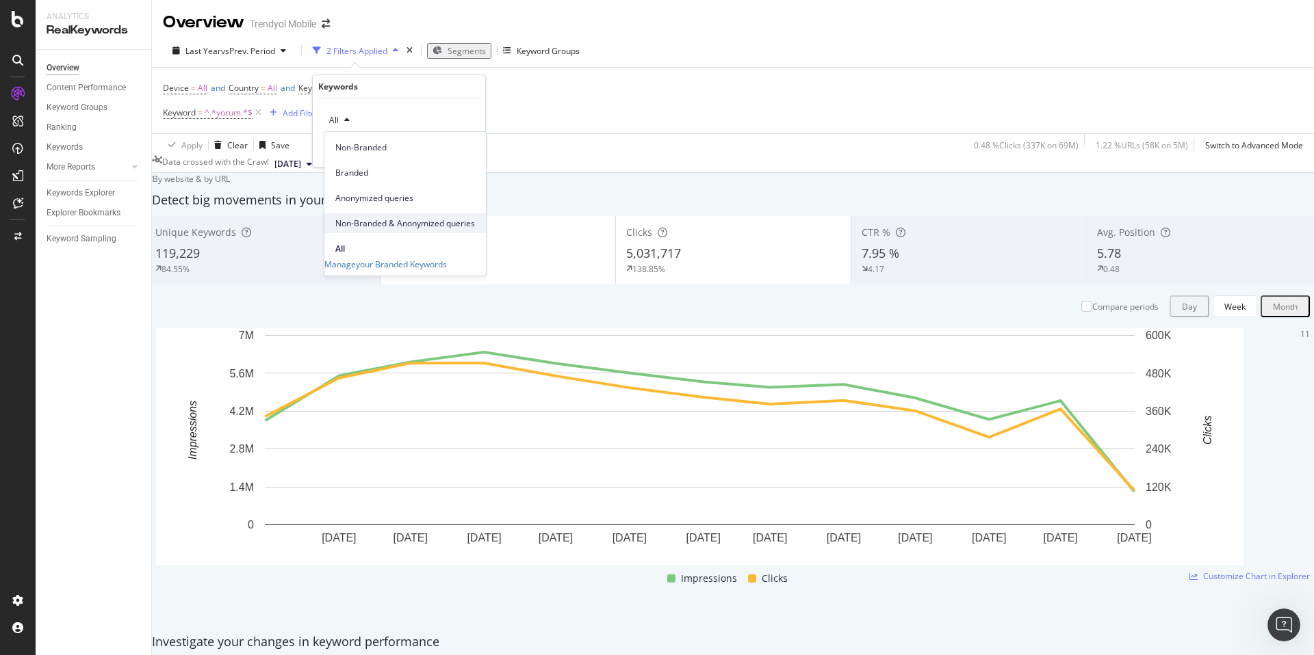
click at [402, 218] on span "Non-Branded & Anonymized queries" at bounding box center [405, 224] width 140 height 12
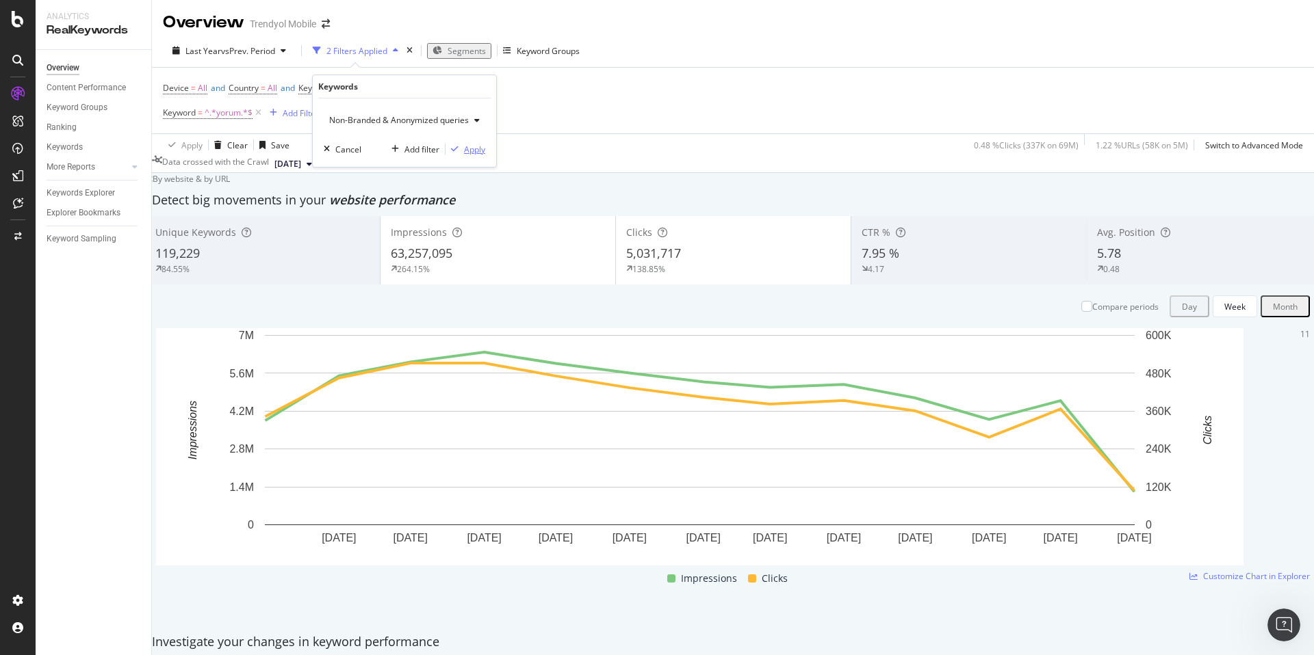
click at [465, 149] on div "Apply" at bounding box center [474, 150] width 21 height 12
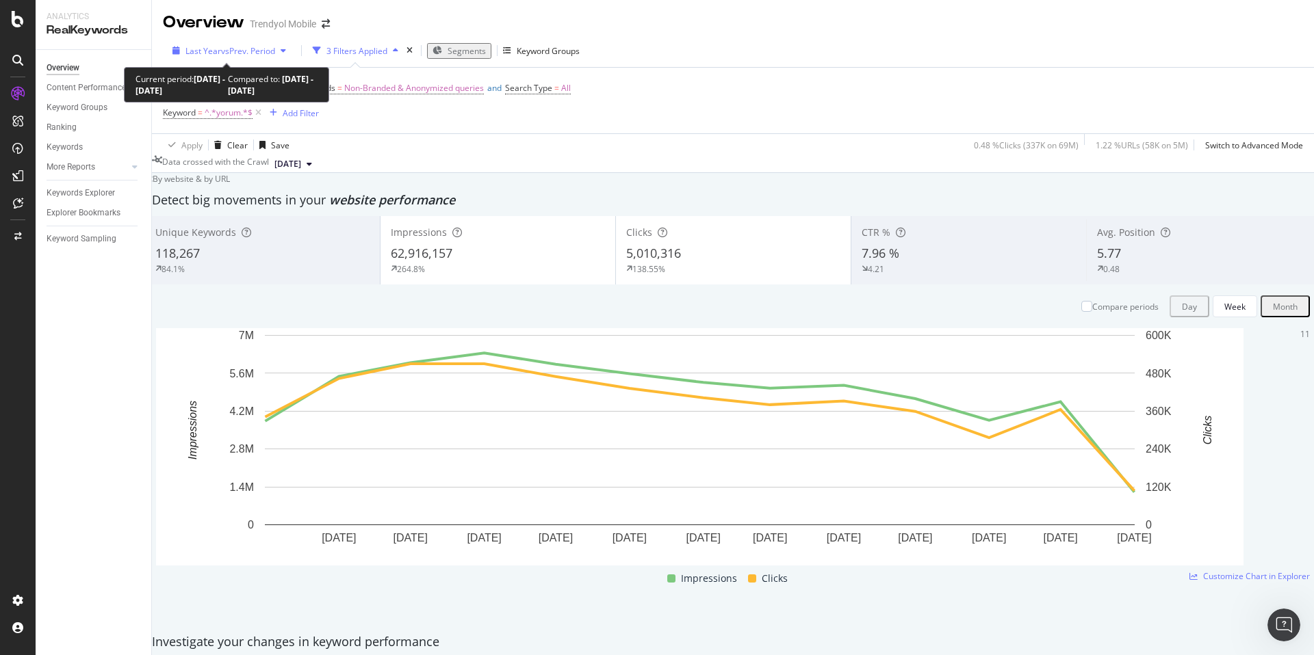
click at [214, 53] on span "Last Year" at bounding box center [203, 51] width 36 height 12
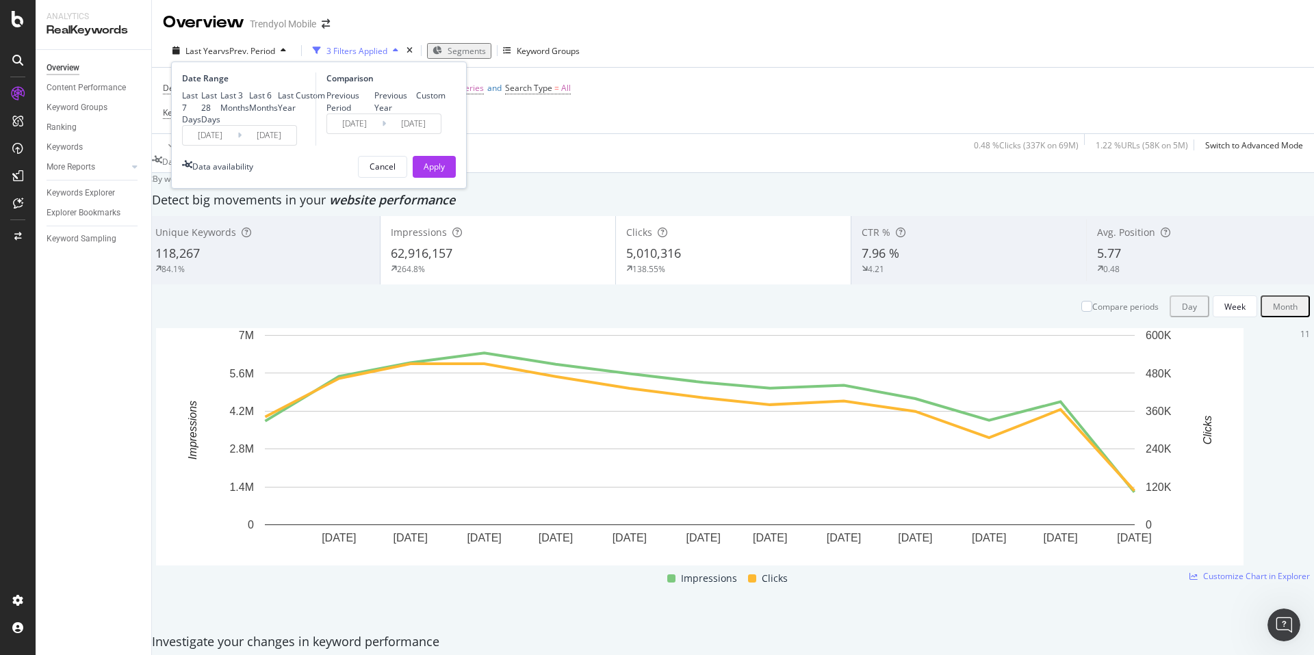
click at [226, 113] on div "Last 3 Months" at bounding box center [234, 101] width 29 height 23
type input "[DATE]"
click at [442, 172] on div "Apply" at bounding box center [433, 167] width 21 height 12
